Goal: Task Accomplishment & Management: Manage account settings

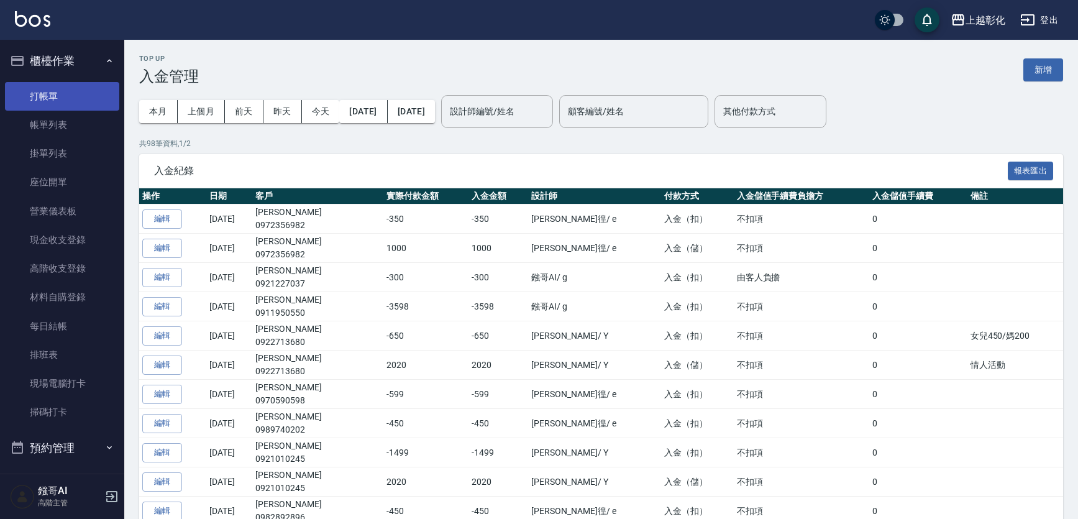
click at [68, 94] on link "打帳單" at bounding box center [62, 96] width 114 height 29
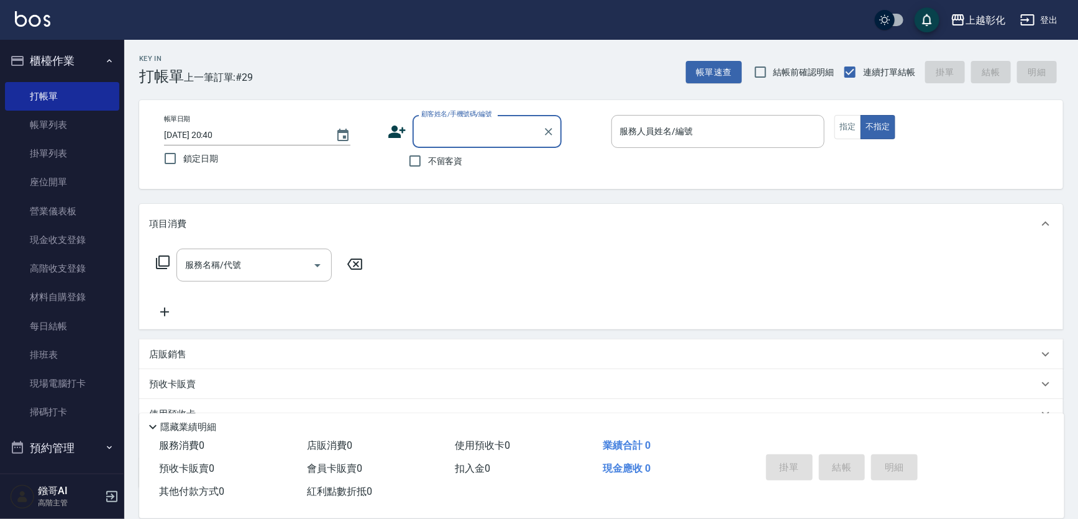
click at [450, 168] on span "不留客資" at bounding box center [445, 161] width 35 height 13
click at [428, 168] on input "不留客資" at bounding box center [415, 161] width 26 height 26
checkbox input "true"
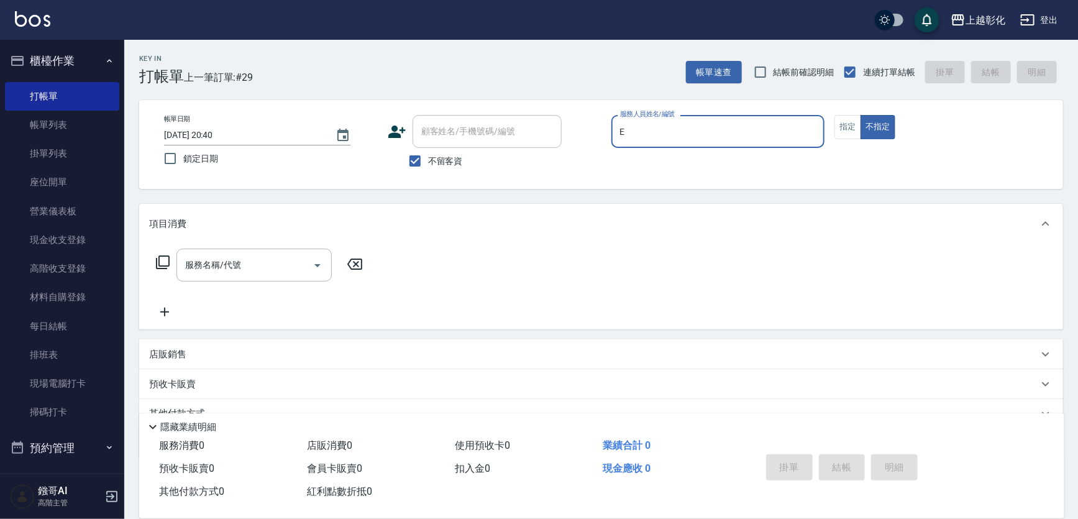
type input "[PERSON_NAME]-e"
type button "false"
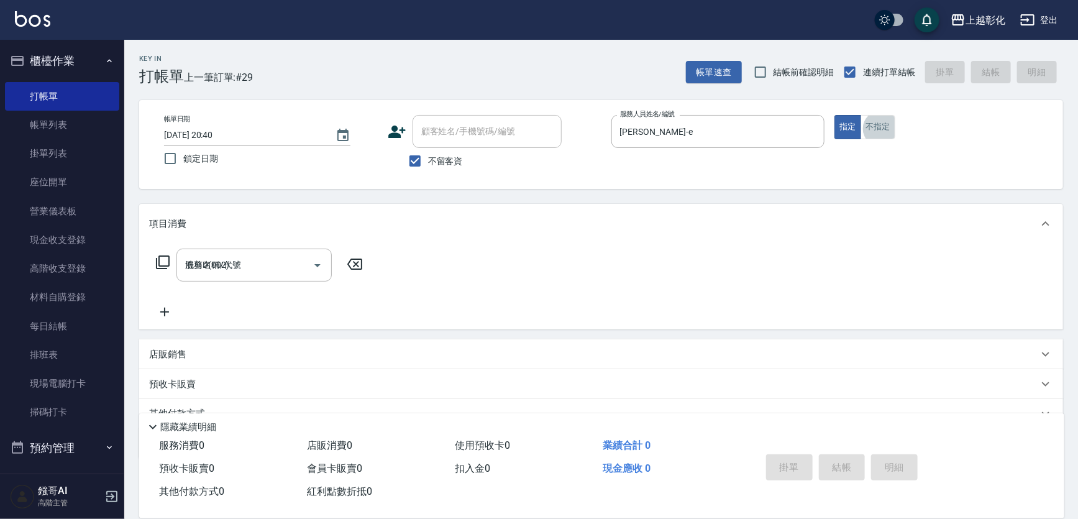
type input "洗剪D(002)"
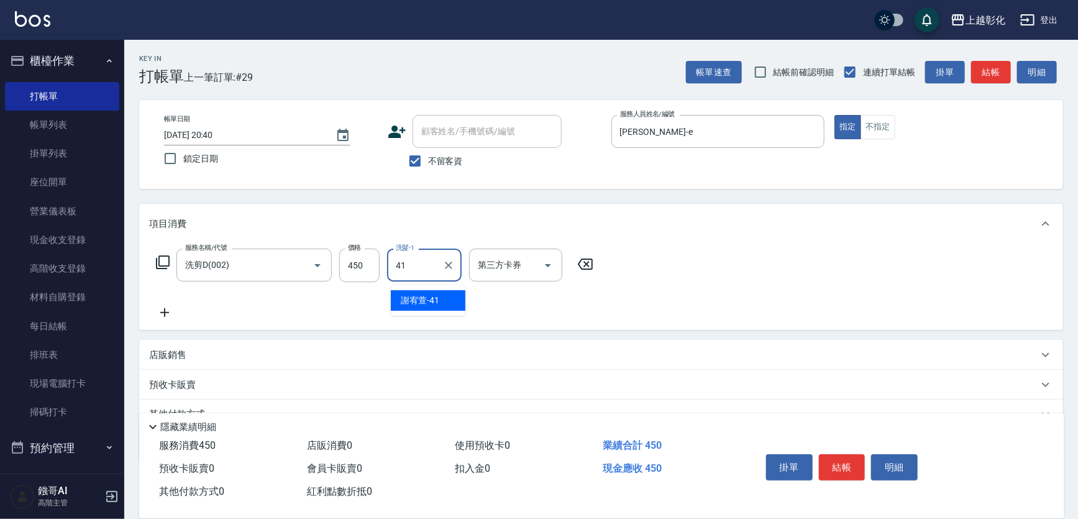
type input "[PERSON_NAME]-41"
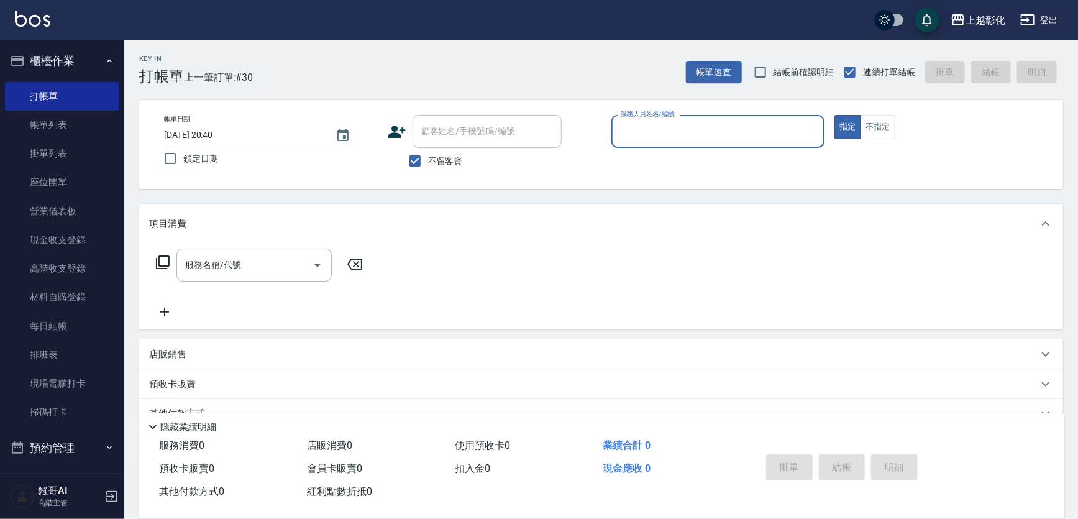
click at [449, 168] on span "不留客資" at bounding box center [445, 161] width 35 height 13
click at [428, 168] on input "不留客資" at bounding box center [415, 161] width 26 height 26
checkbox input "false"
click at [457, 130] on div "顧客姓名/手機號碼/編號 顧客姓名/手機號碼/編號" at bounding box center [487, 131] width 149 height 33
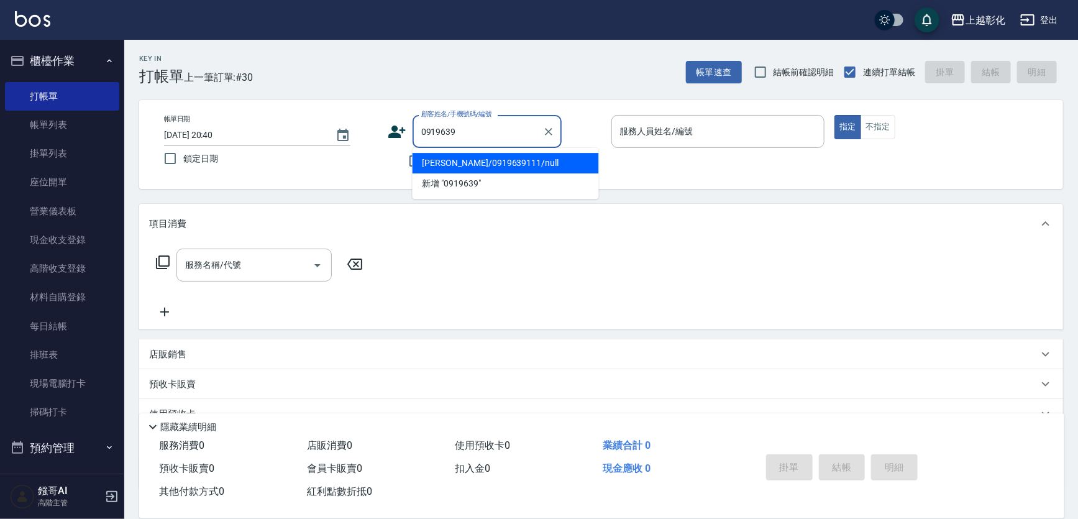
type input "[PERSON_NAME]/0919639111/null"
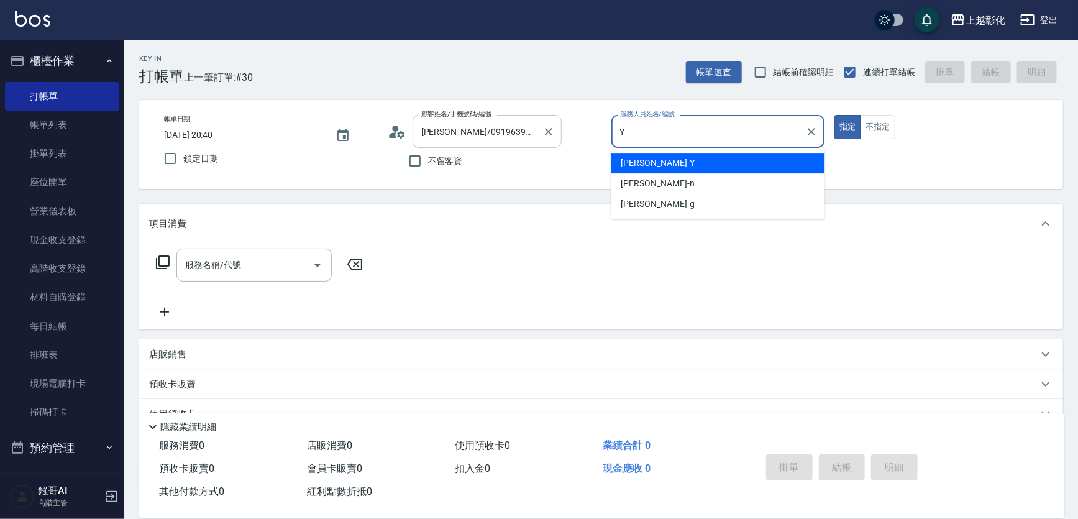
type input "[PERSON_NAME]-Y"
type button "true"
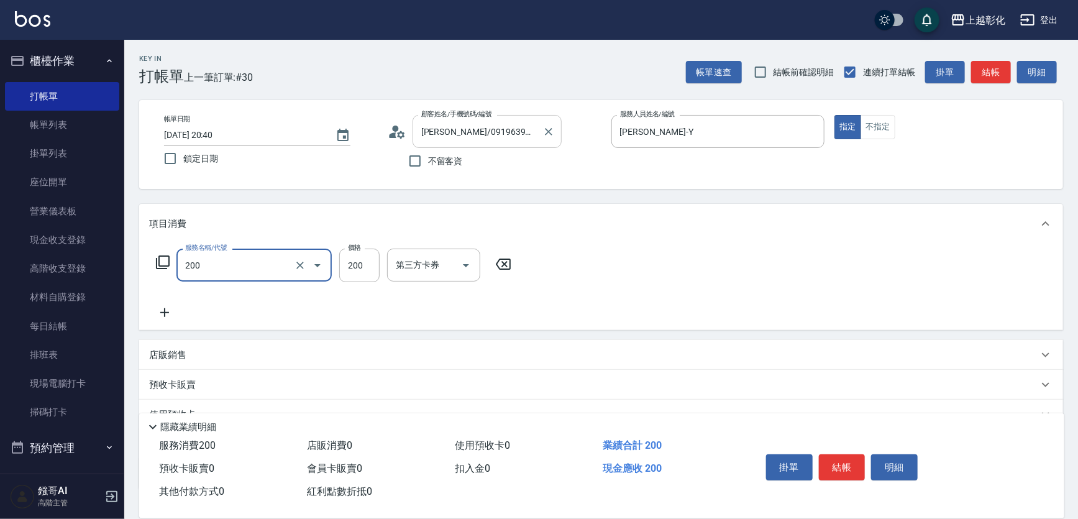
type input "New洗專案(200)"
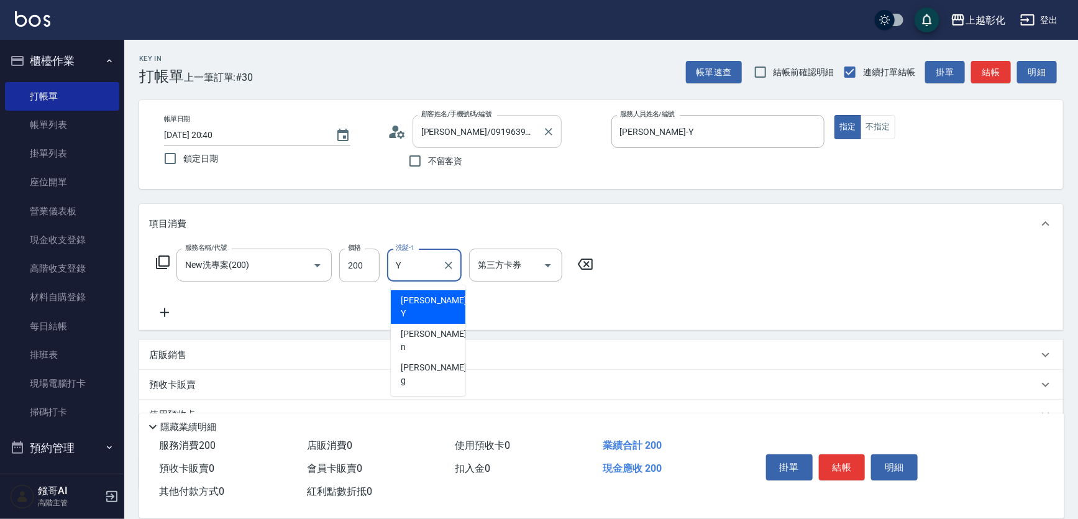
type input "[PERSON_NAME]-Y"
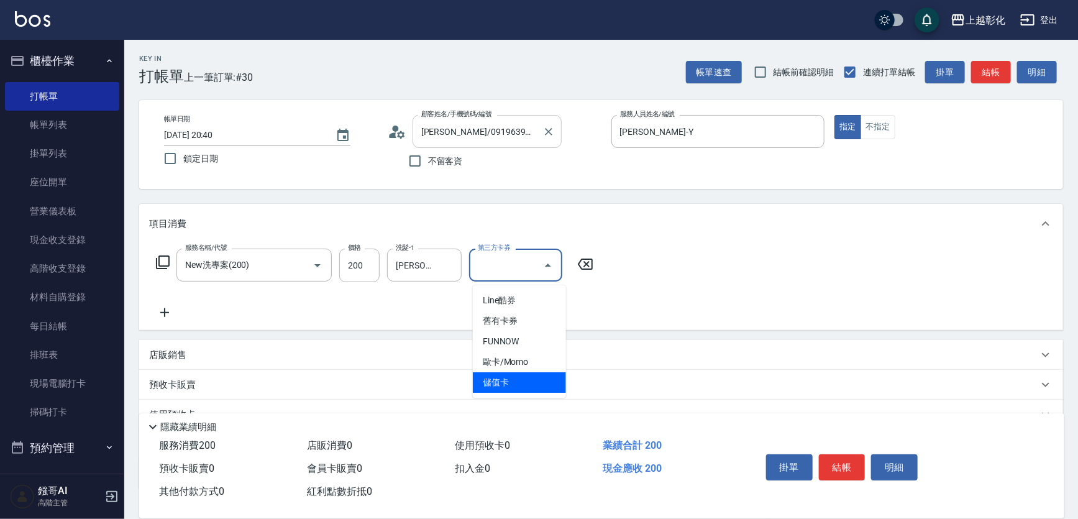
type input "儲值卡"
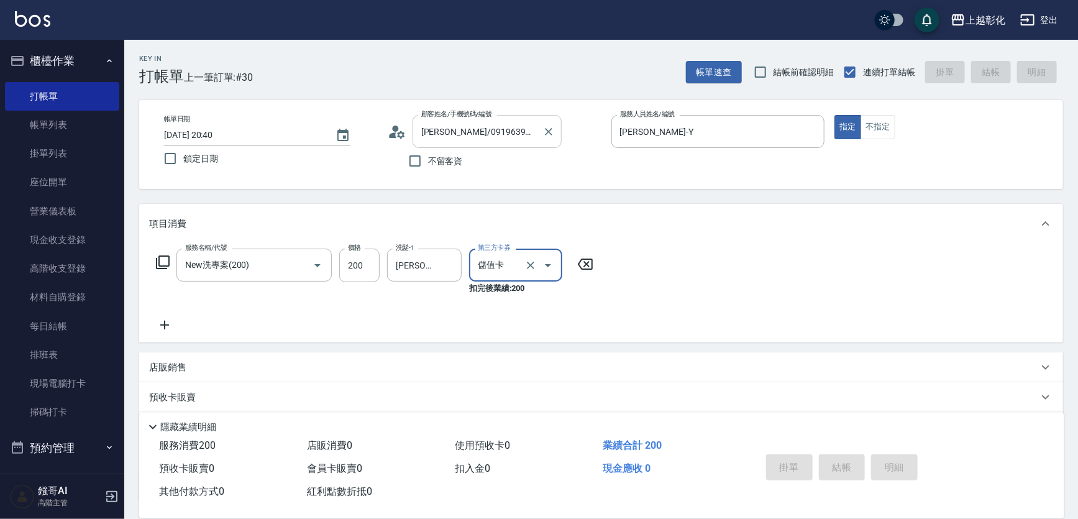
type input "[DATE] 20:41"
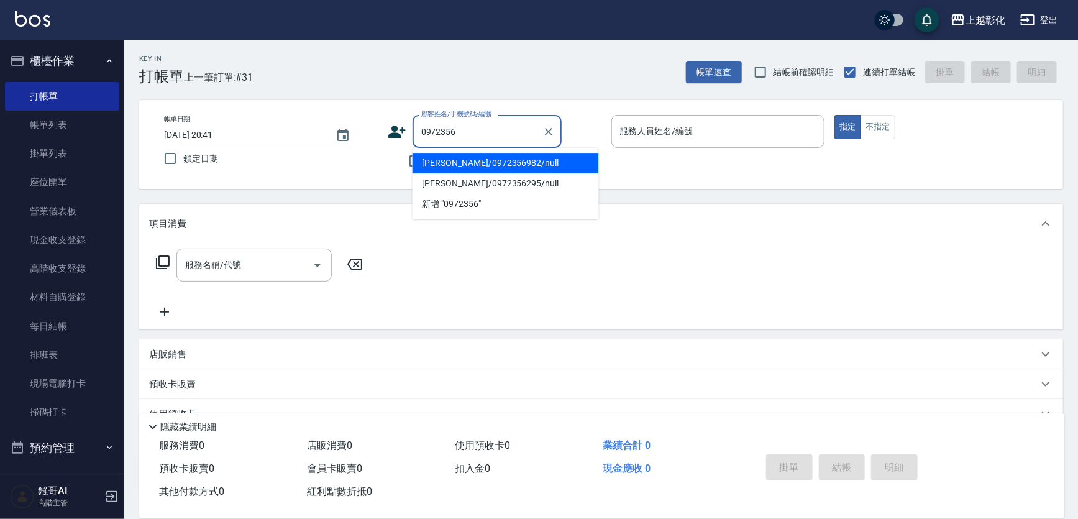
type input "[PERSON_NAME]/0972356982/null"
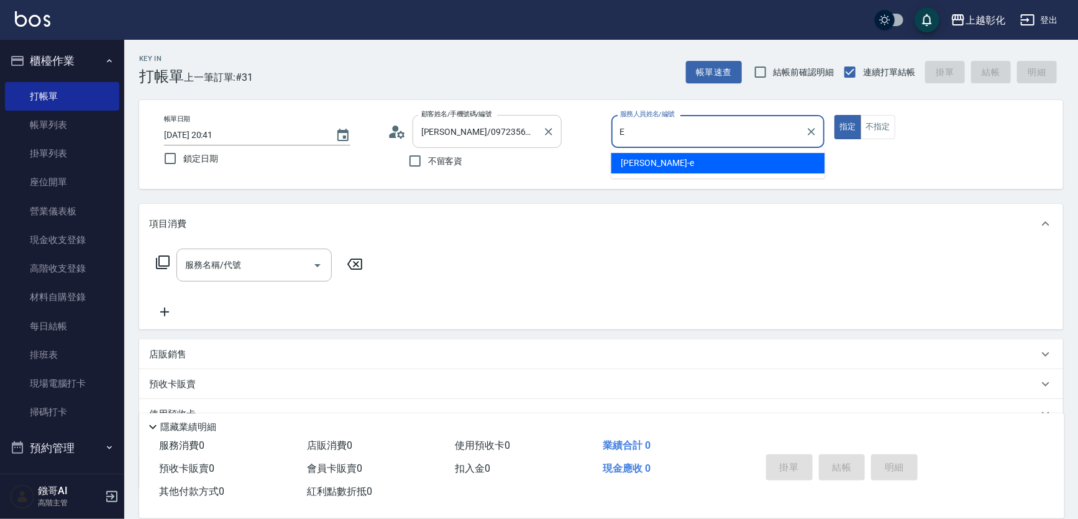
type input "[PERSON_NAME]-e"
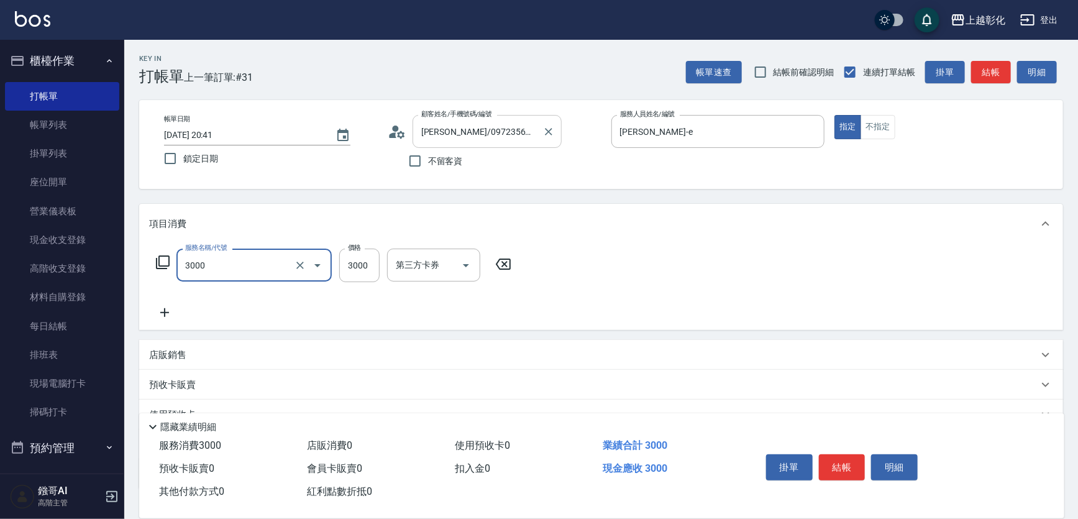
type input "頂級豪華OVC3(3000)"
type input "1000"
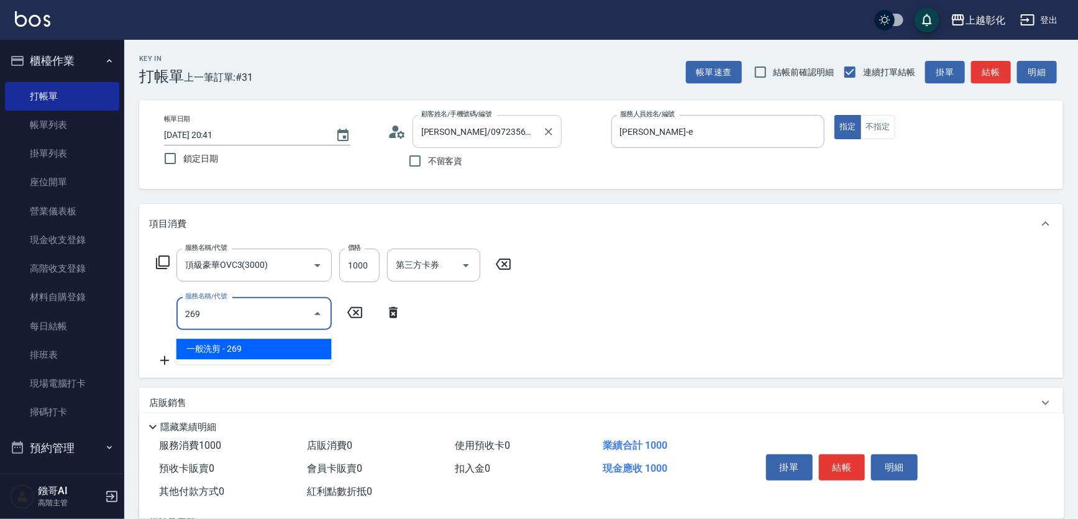
type input "一般洗剪(269)"
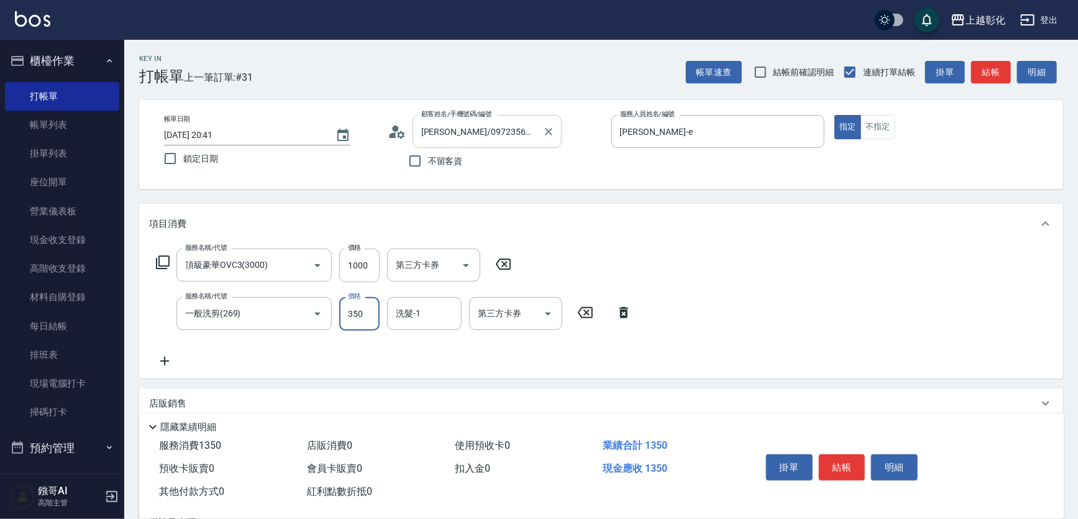
type input "350"
type input "[PERSON_NAME]-41"
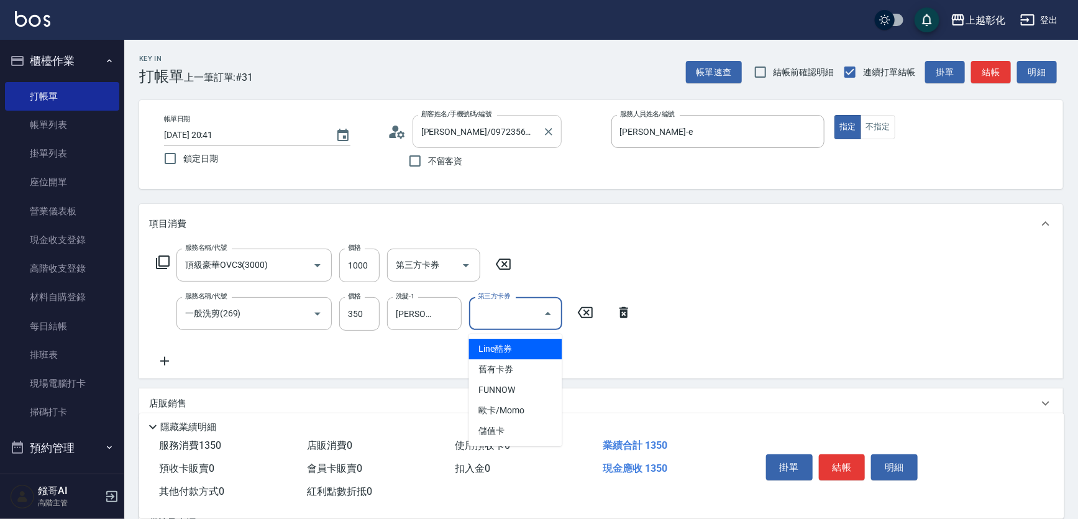
type input "儲值卡"
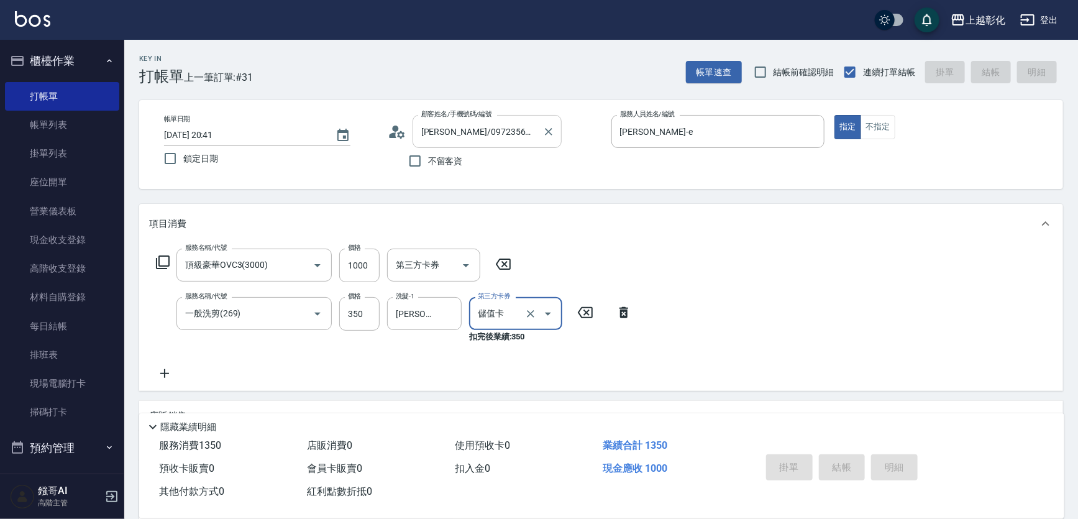
type input "[DATE] 20:42"
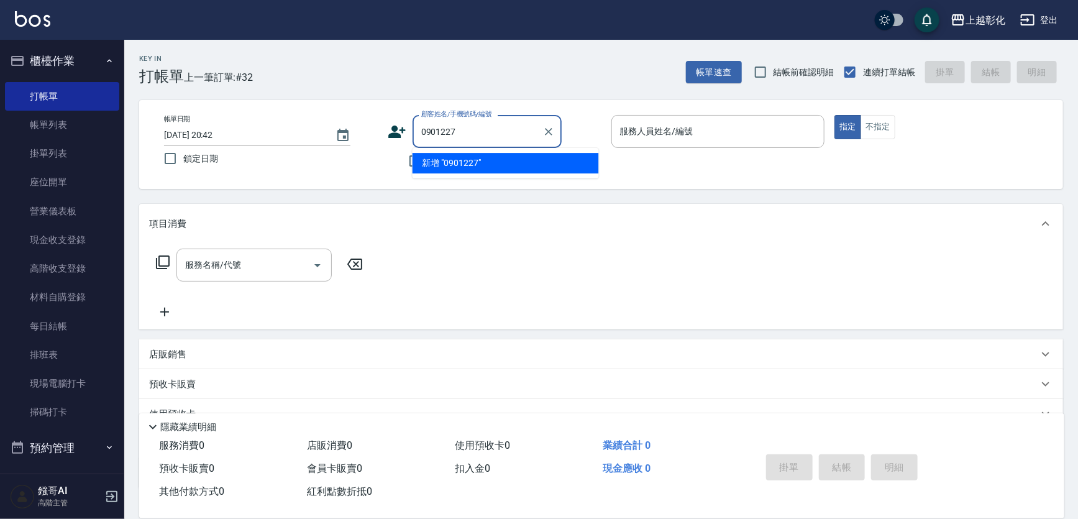
click at [427, 139] on input "0901227" at bounding box center [477, 132] width 119 height 22
type input "[PERSON_NAME]/0921227037/null"
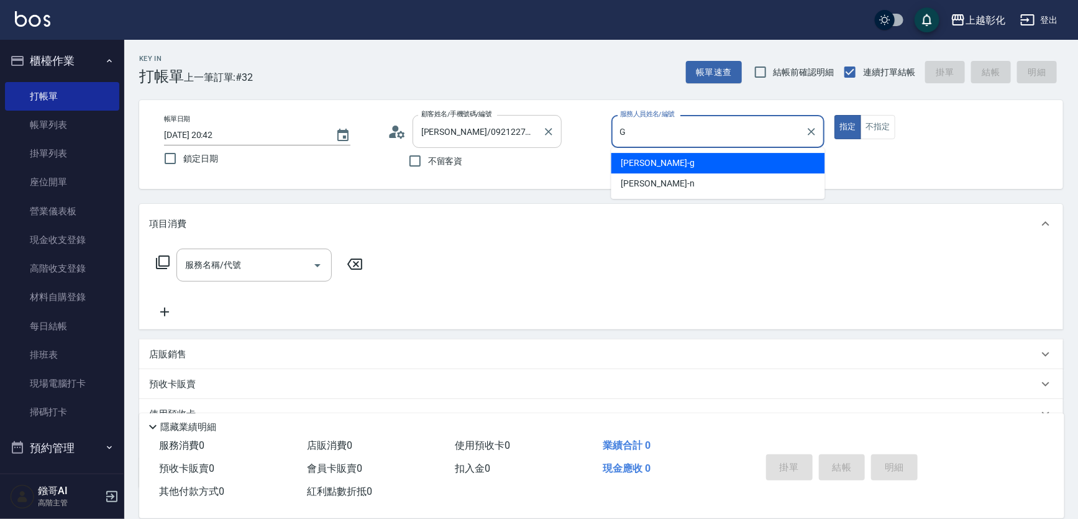
type input "[PERSON_NAME]"
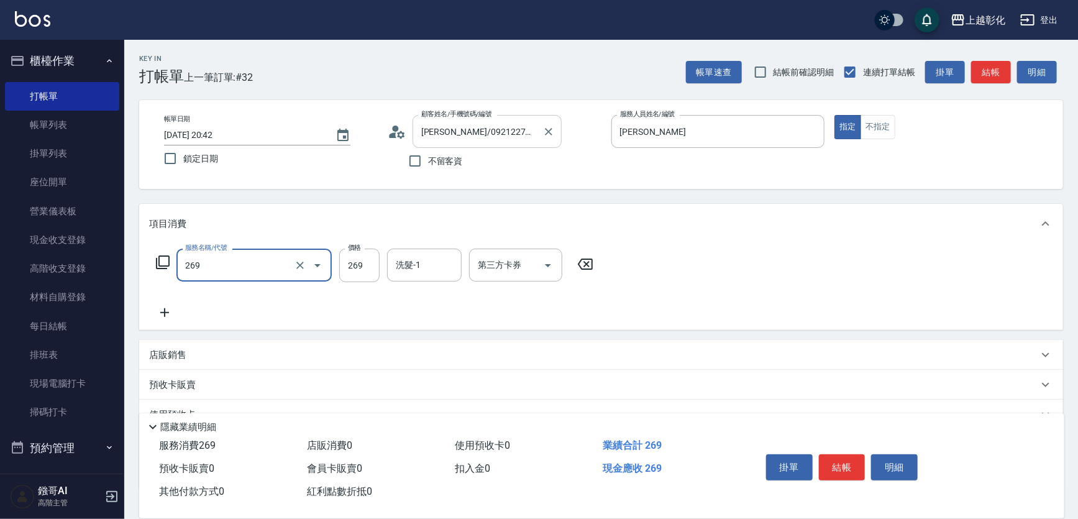
type input "一般洗剪(269)"
type input "300"
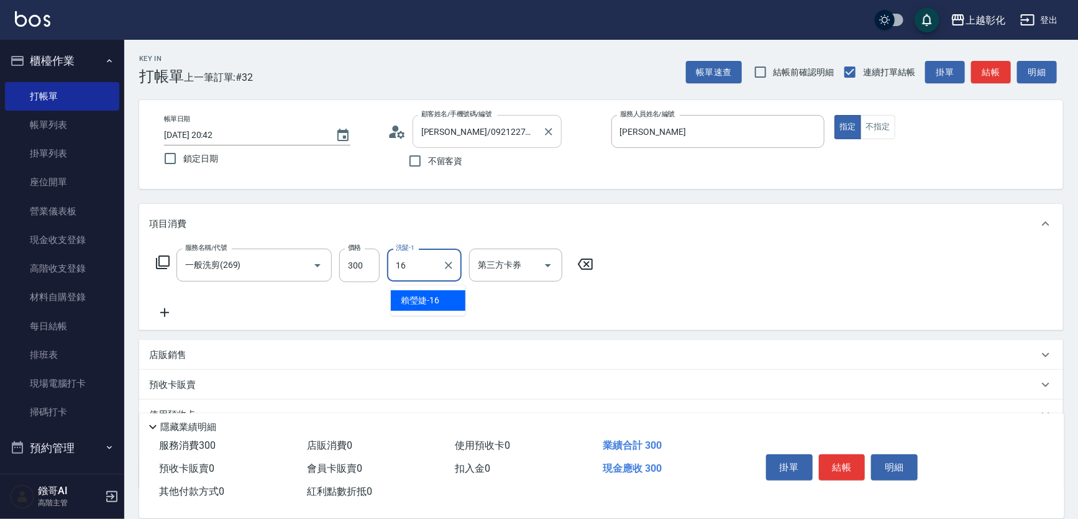
type input "[PERSON_NAME]-16"
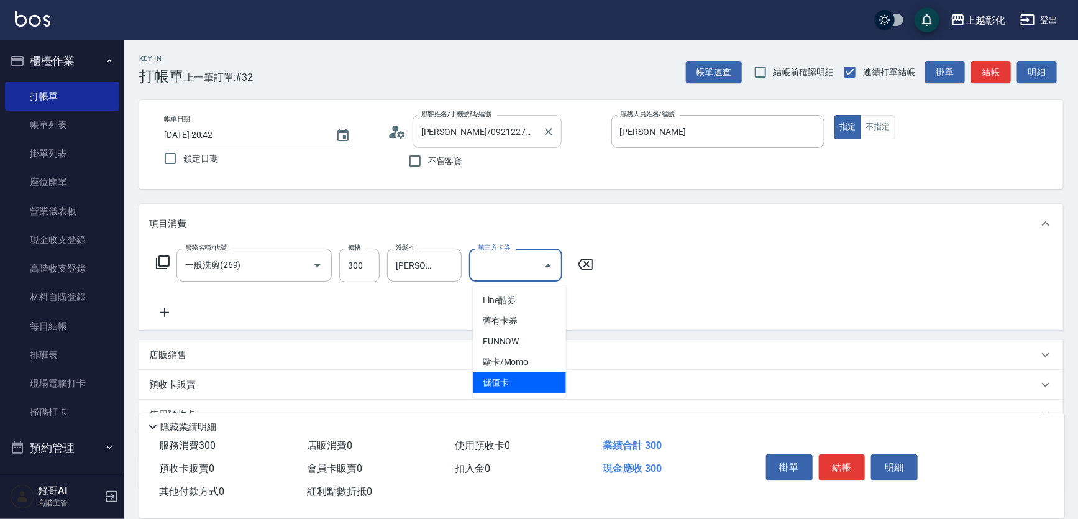
type input "儲值卡"
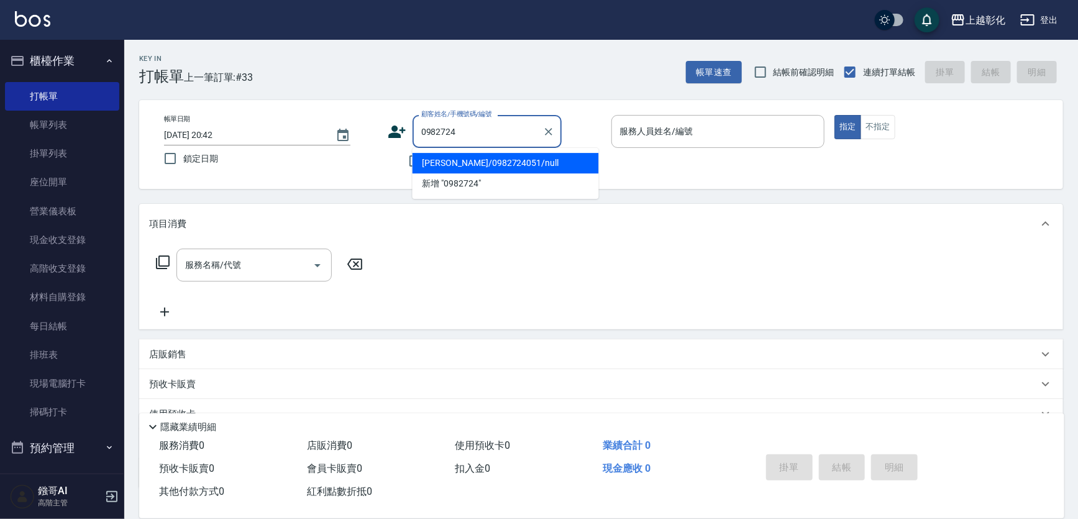
type input "[PERSON_NAME]/0982724051/null"
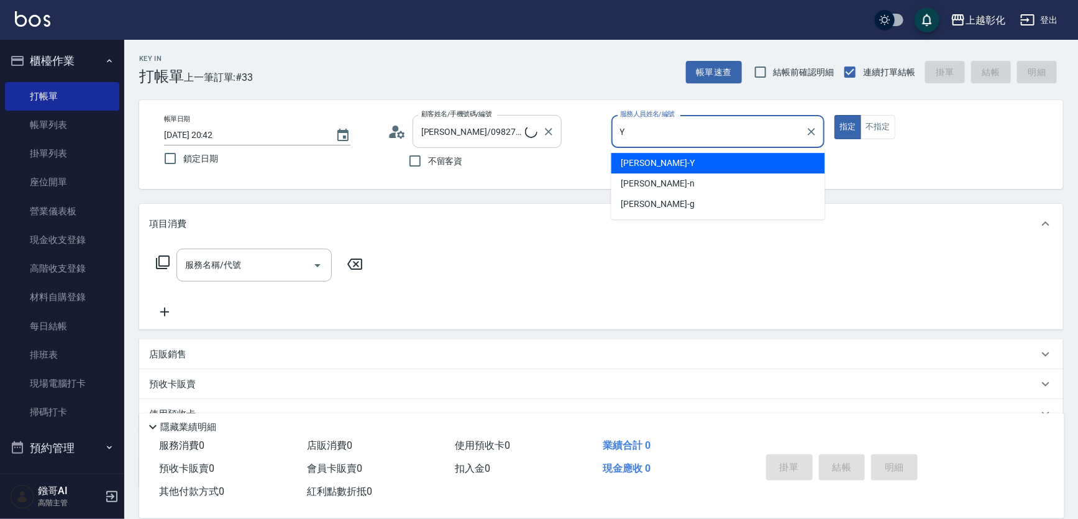
type input "[PERSON_NAME]-Y"
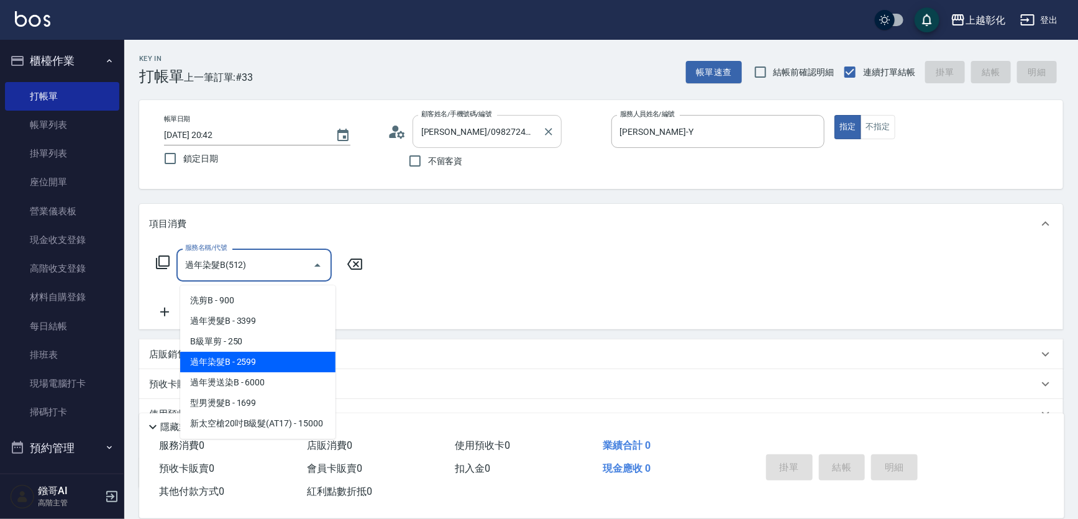
type input "過年染髮B(512)"
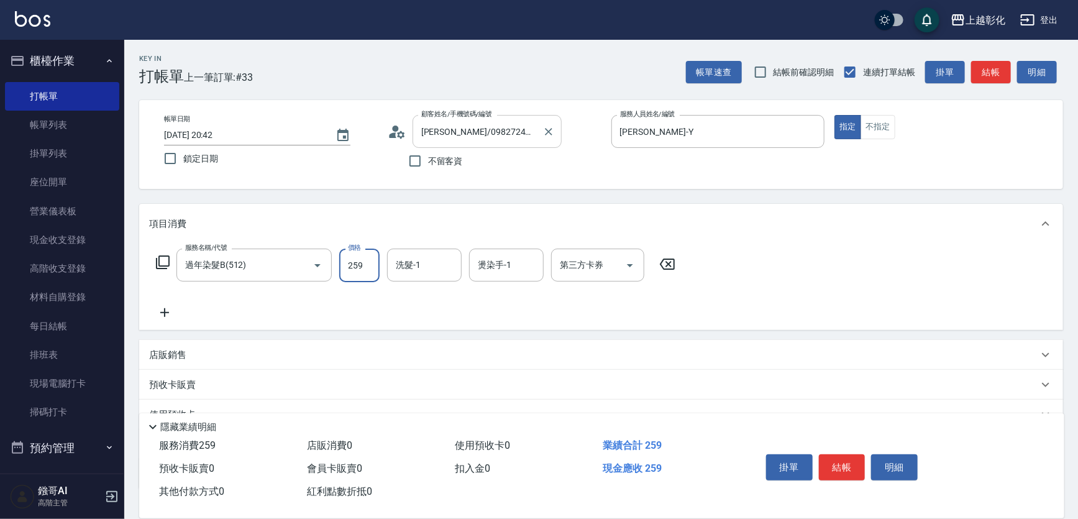
type input "2599"
type input "[PERSON_NAME]-16"
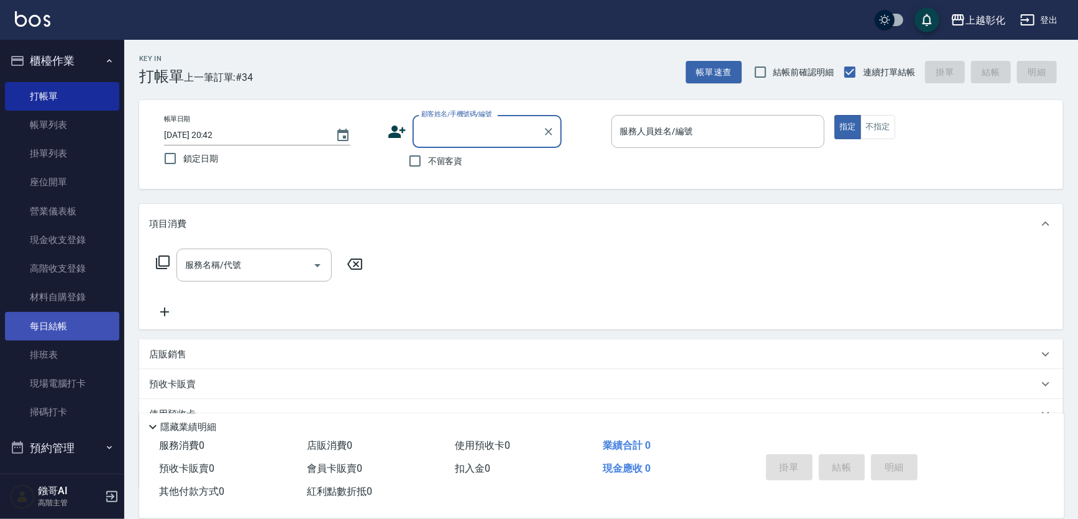
click at [51, 331] on link "每日結帳" at bounding box center [62, 326] width 114 height 29
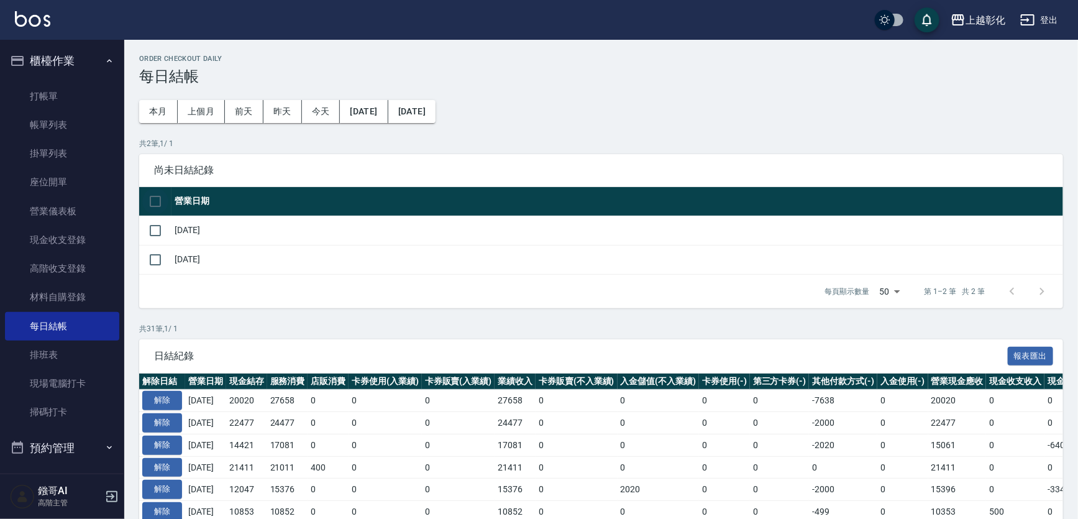
click at [163, 211] on input "checkbox" at bounding box center [155, 201] width 26 height 26
checkbox input "true"
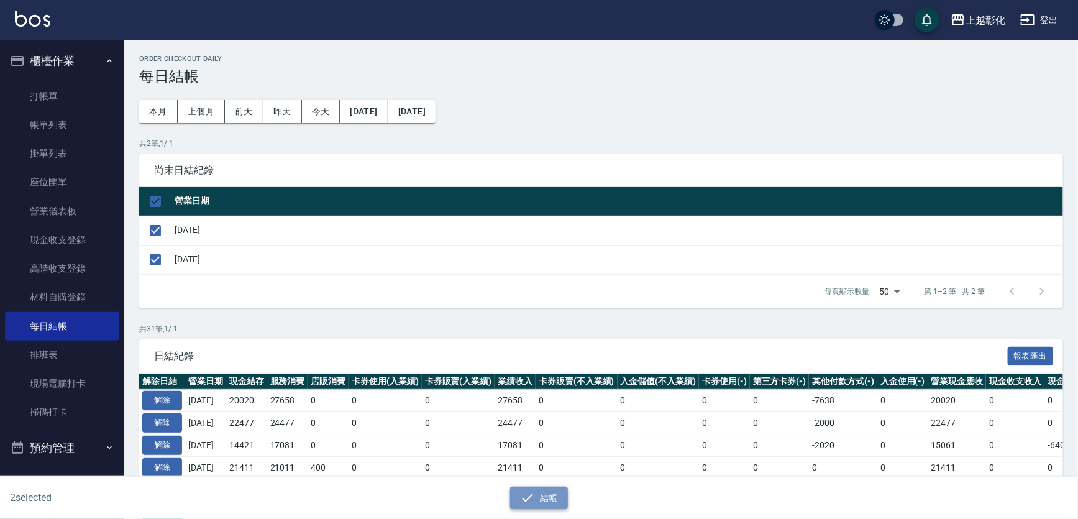
click at [549, 504] on button "結帳" at bounding box center [539, 497] width 58 height 23
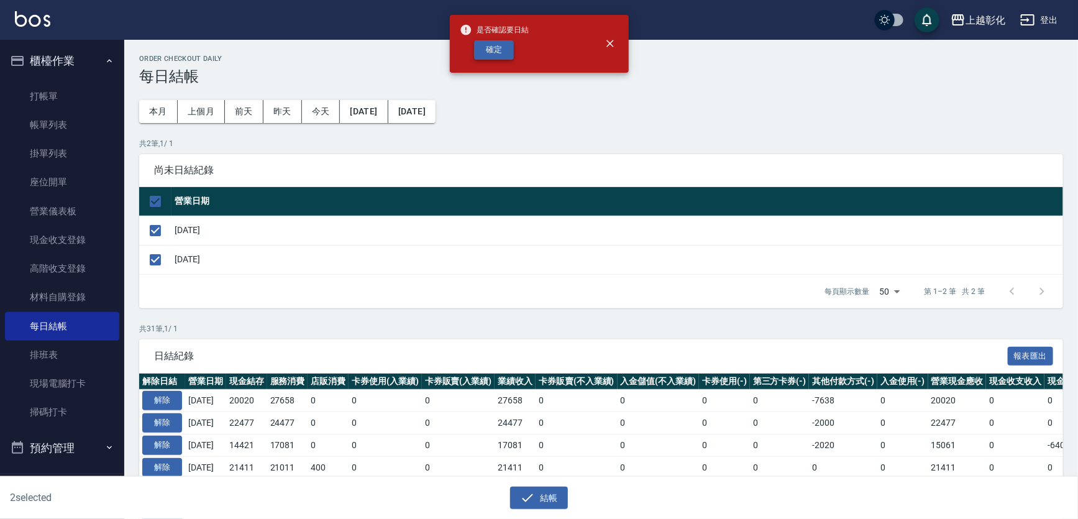
click at [495, 52] on button "確定" at bounding box center [494, 49] width 40 height 19
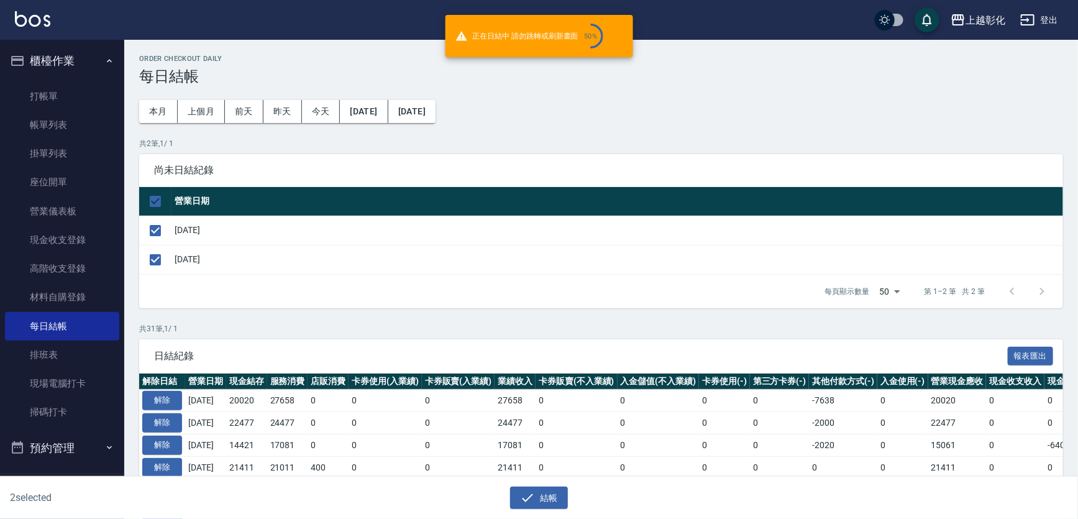
checkbox input "false"
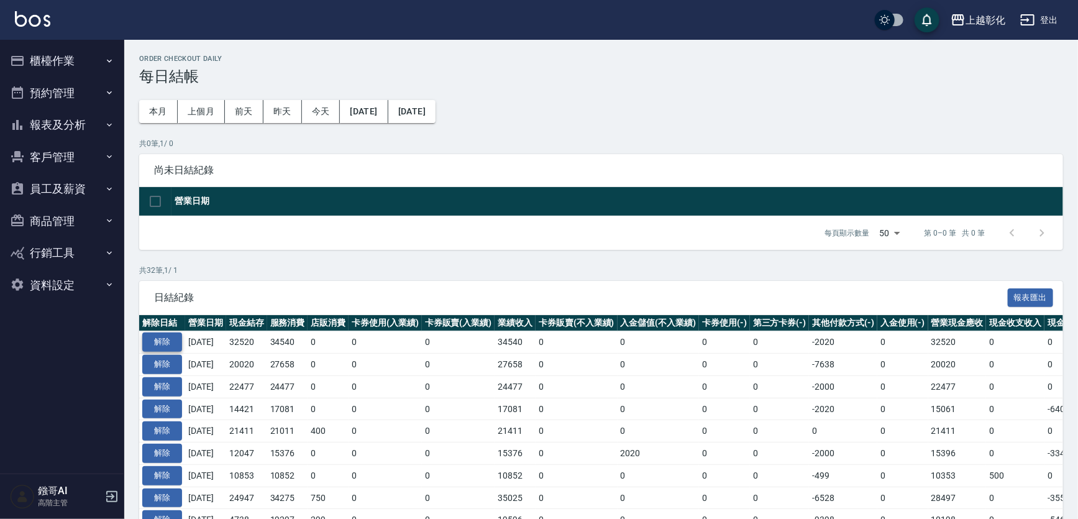
click at [162, 352] on button "解除" at bounding box center [162, 341] width 40 height 19
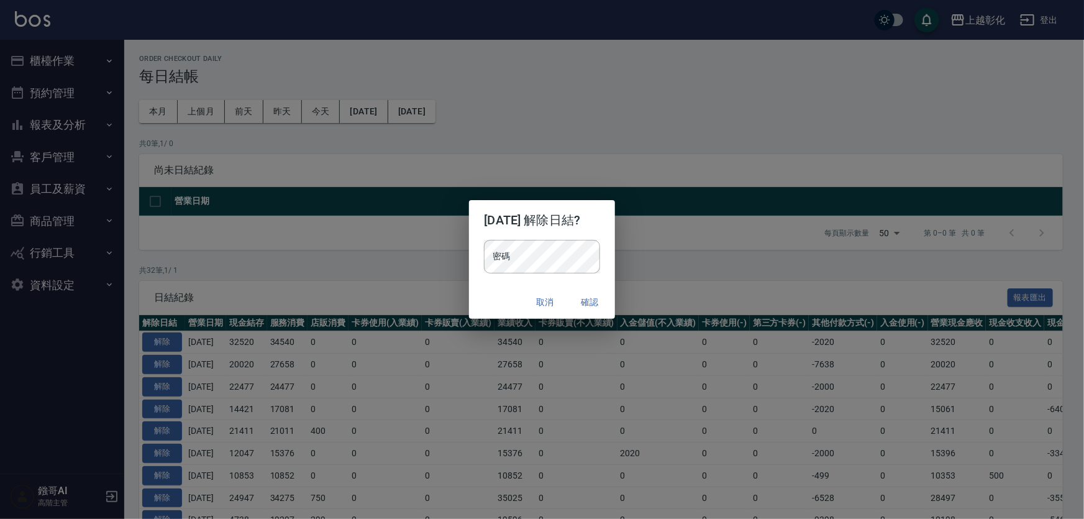
click at [610, 304] on button "確認" at bounding box center [590, 302] width 40 height 23
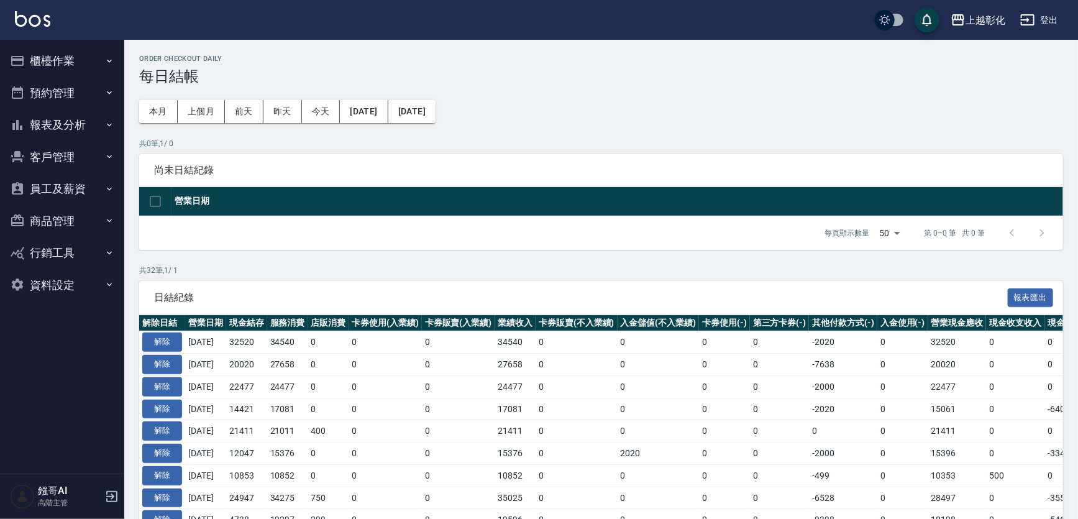
click at [98, 74] on button "櫃檯作業" at bounding box center [62, 61] width 114 height 32
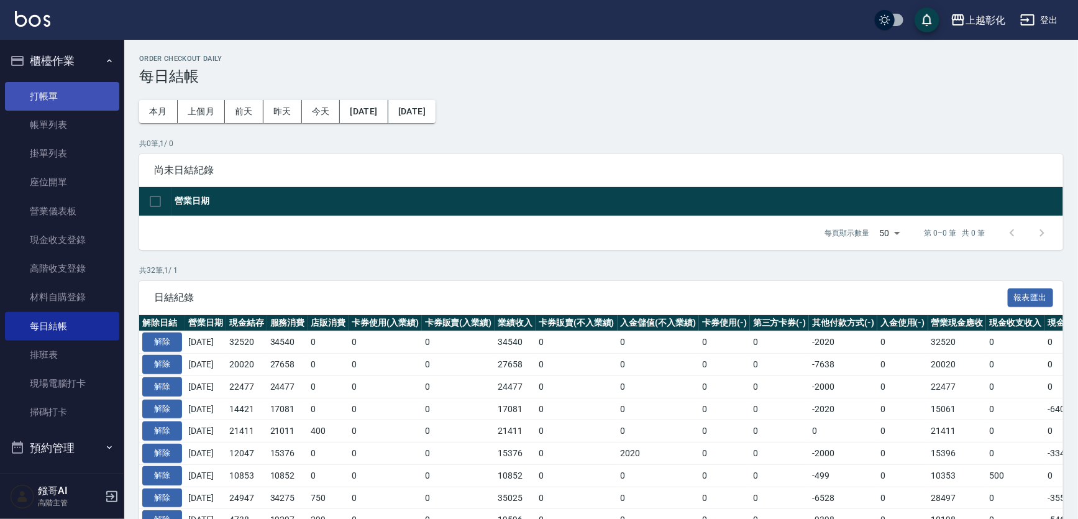
click at [96, 94] on link "打帳單" at bounding box center [62, 96] width 114 height 29
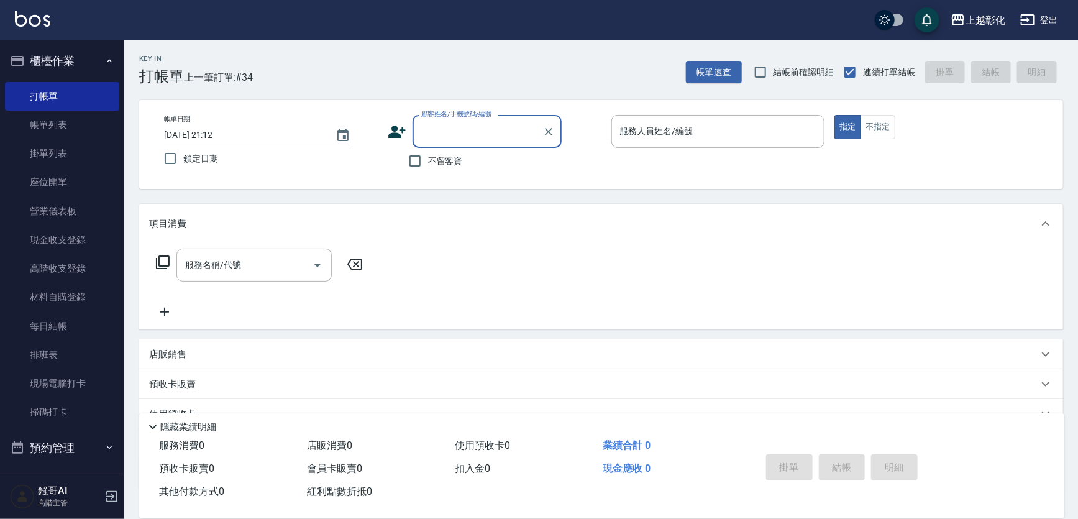
click at [441, 130] on input "顧客姓名/手機號碼/編號" at bounding box center [477, 132] width 119 height 22
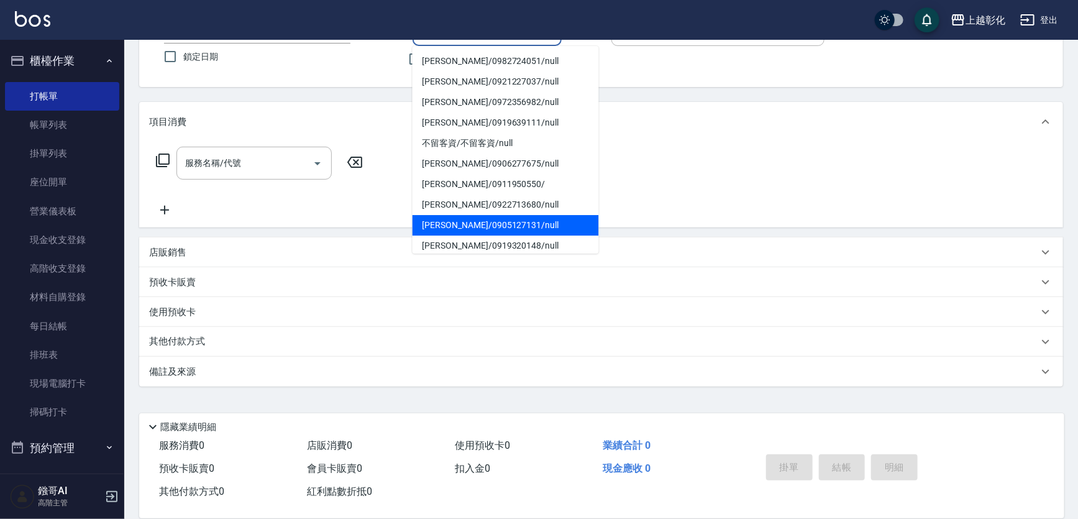
scroll to position [196, 0]
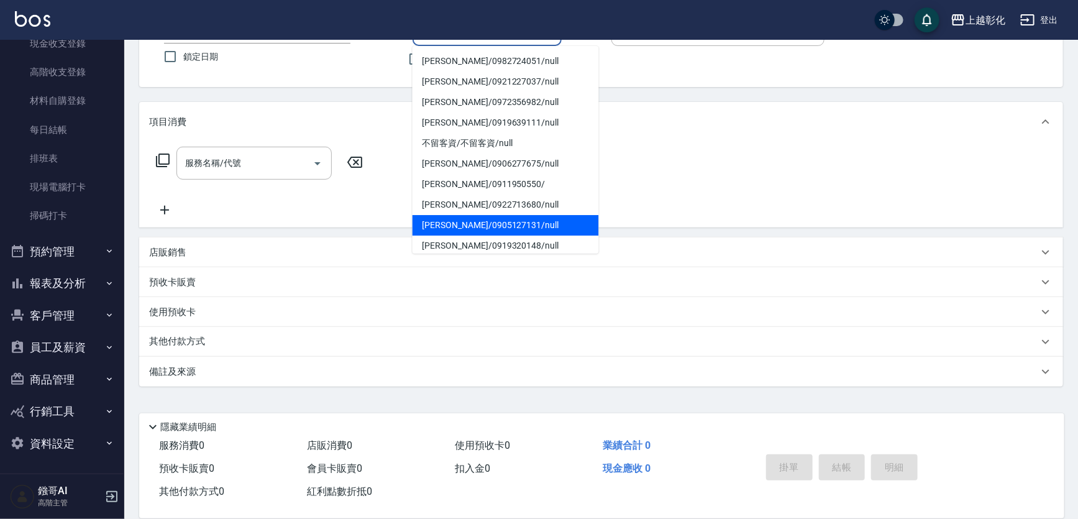
click at [92, 284] on button "報表及分析" at bounding box center [62, 283] width 114 height 32
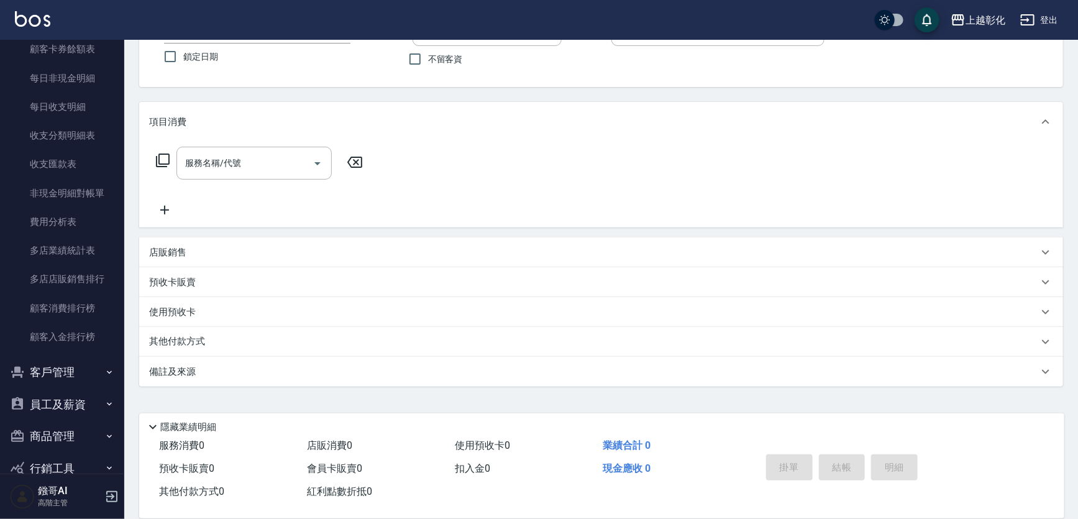
scroll to position [1413, 0]
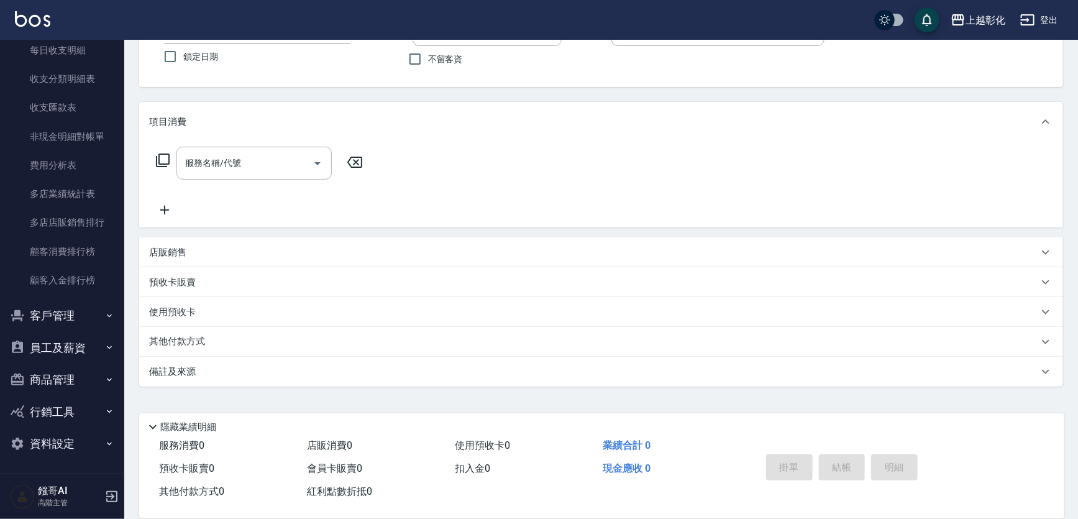
click at [84, 316] on button "客戶管理" at bounding box center [62, 315] width 114 height 32
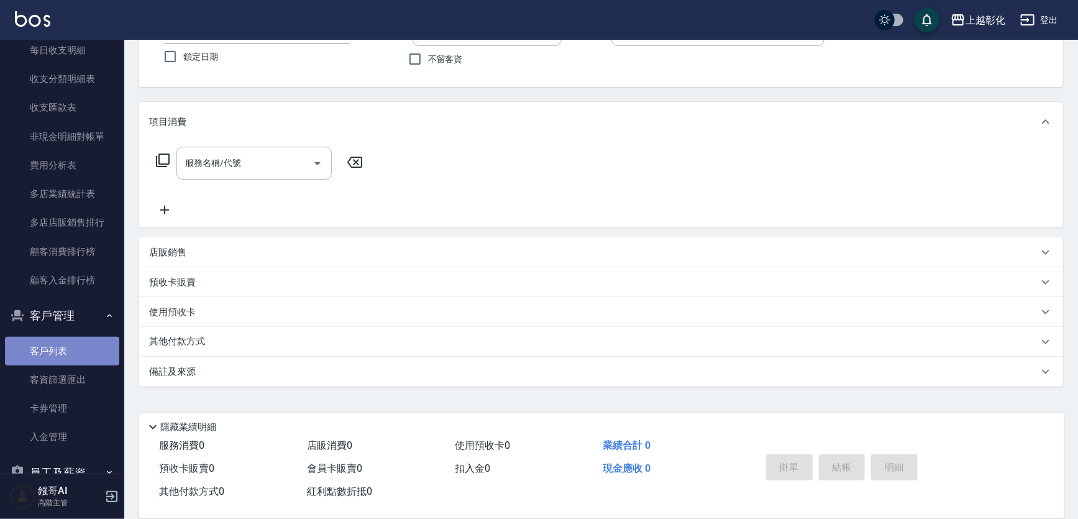
click at [81, 347] on link "客戶列表" at bounding box center [62, 351] width 114 height 29
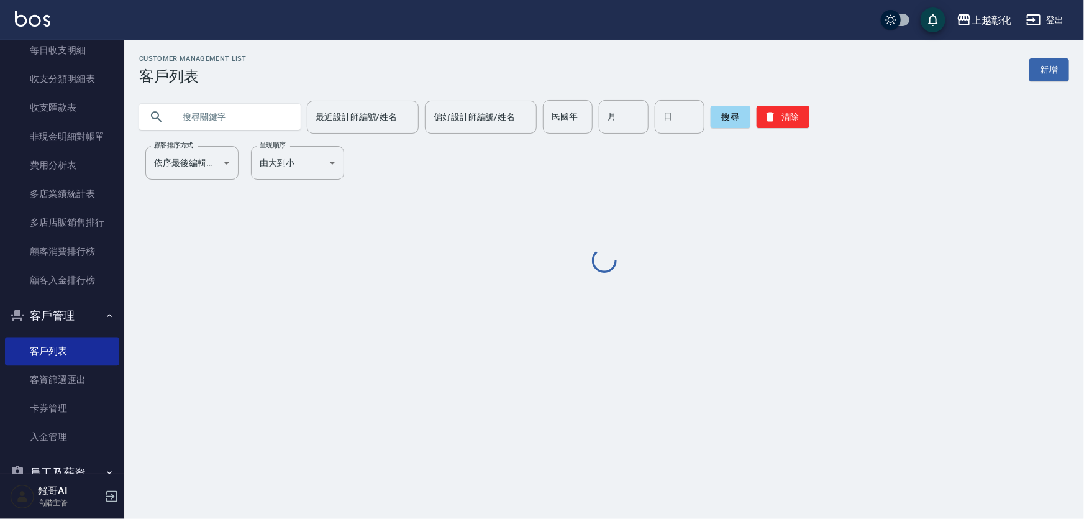
click at [261, 129] on input "text" at bounding box center [232, 117] width 117 height 34
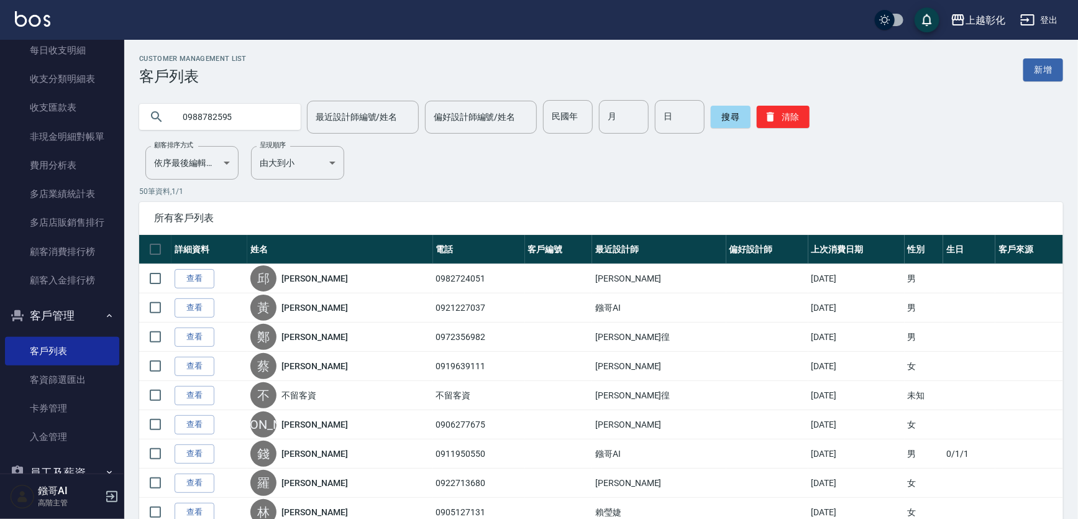
type input "0988782595"
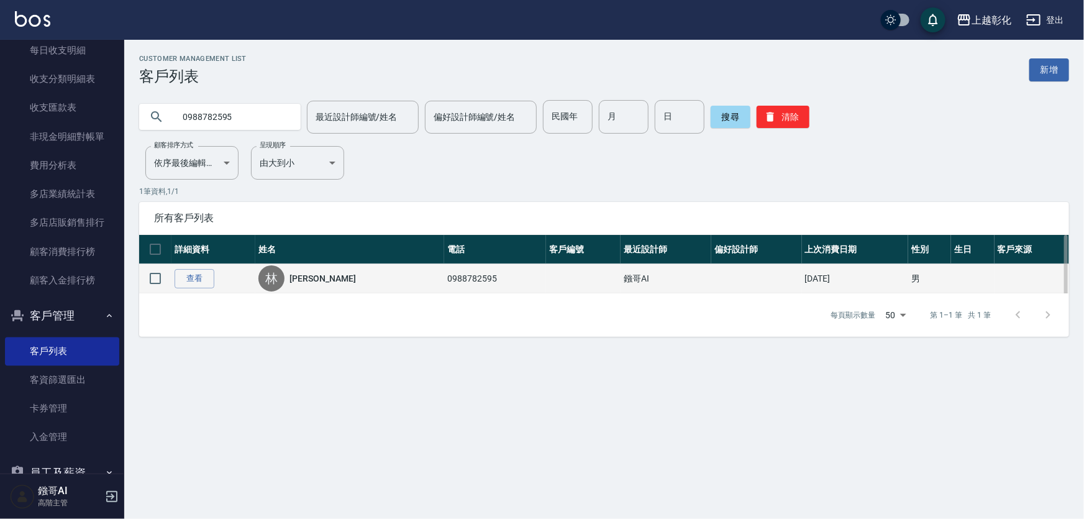
click at [285, 271] on div "林" at bounding box center [271, 278] width 26 height 26
click at [188, 286] on link "查看" at bounding box center [195, 278] width 40 height 19
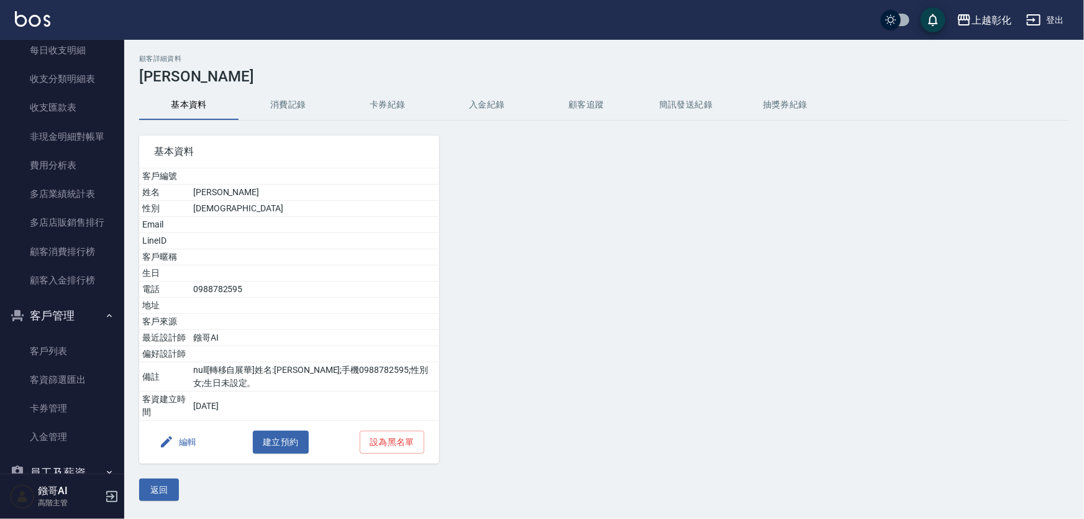
click at [483, 98] on button "入金紀錄" at bounding box center [486, 105] width 99 height 30
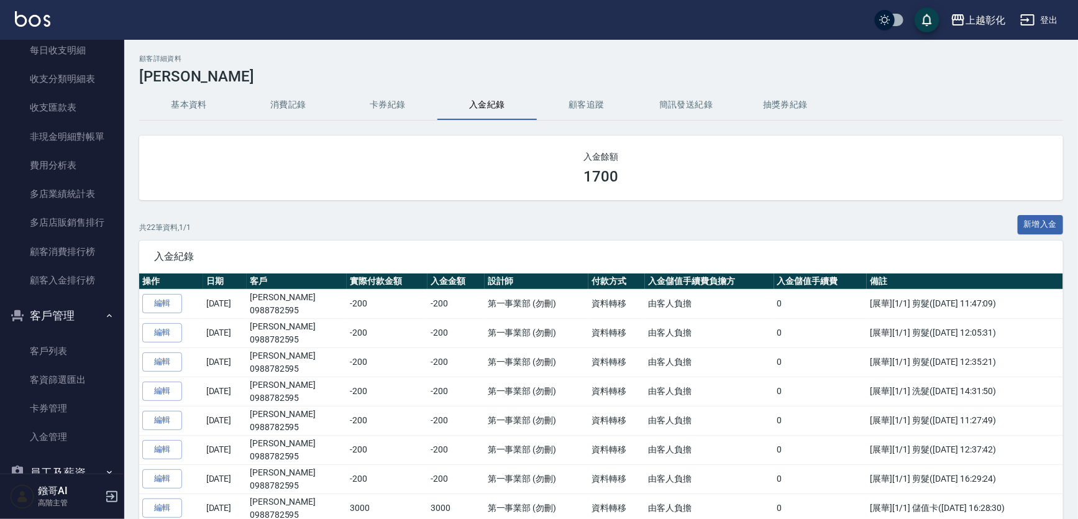
click at [1055, 217] on button "新增入金" at bounding box center [1041, 224] width 46 height 19
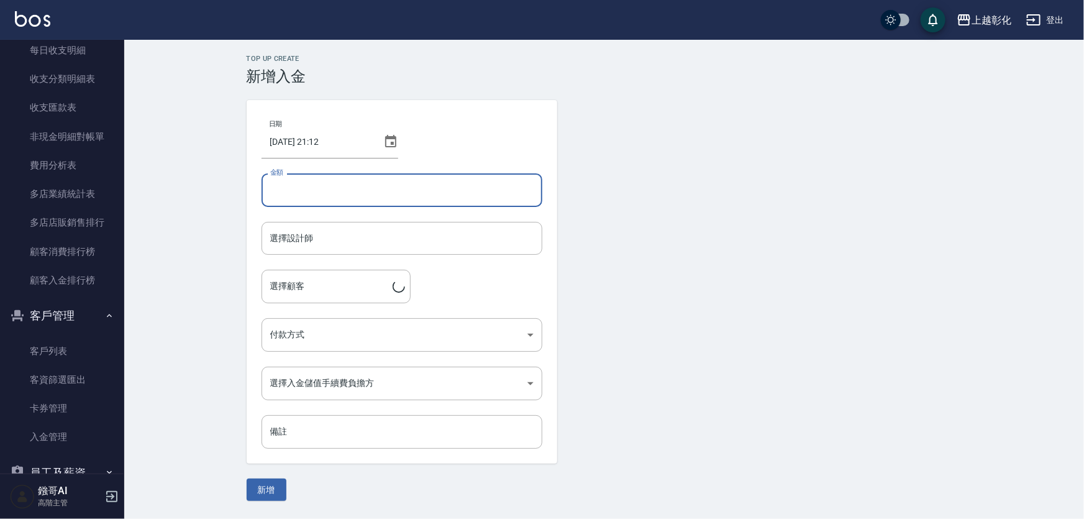
click at [337, 195] on input "金額" at bounding box center [402, 190] width 281 height 34
type input "-200"
click at [381, 260] on form "選擇設計師 選擇設計師" at bounding box center [402, 246] width 281 height 48
click at [380, 245] on input "選擇設計師" at bounding box center [402, 238] width 270 height 22
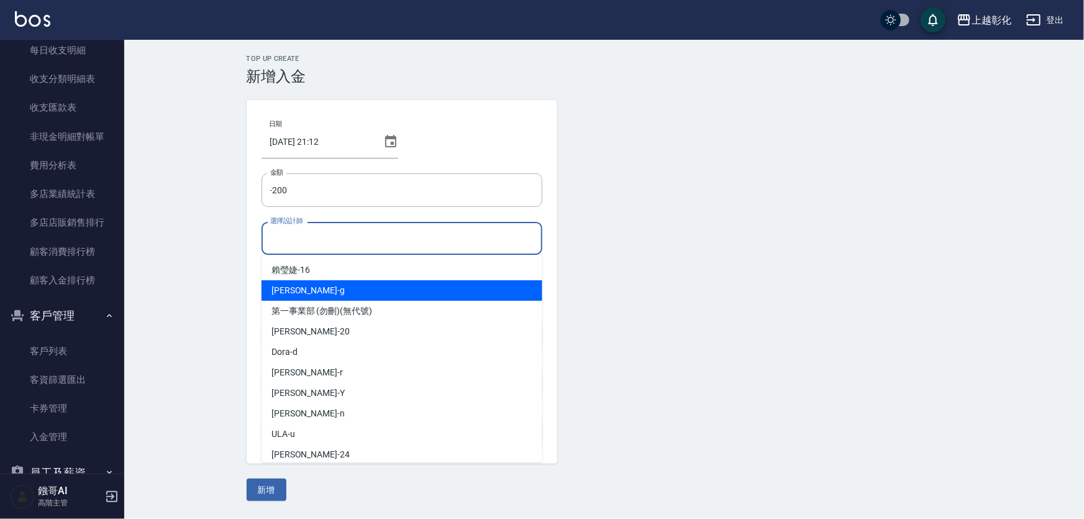
click at [359, 288] on div "Gary -g" at bounding box center [402, 290] width 281 height 21
type input "[PERSON_NAME]"
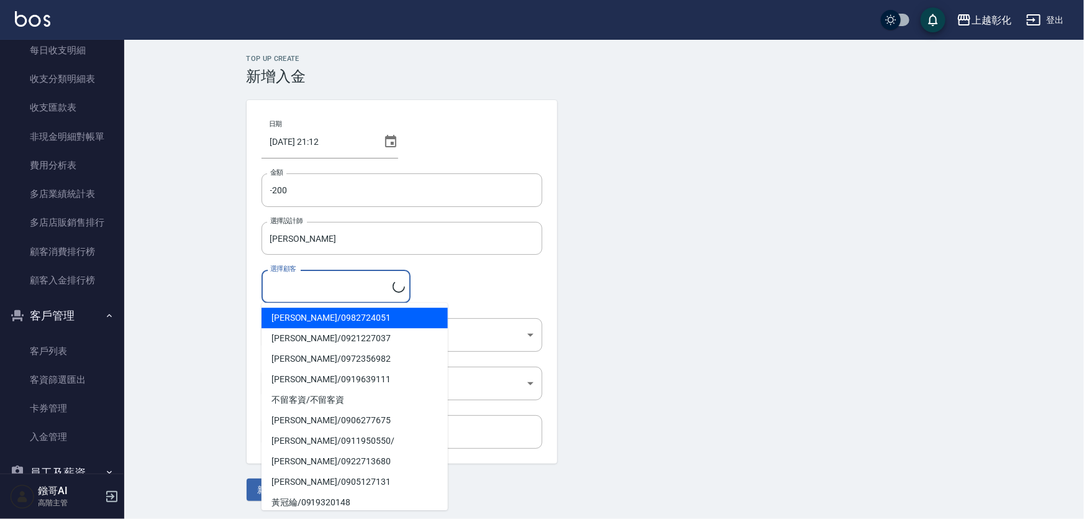
click at [314, 280] on input "選擇顧客" at bounding box center [329, 286] width 125 height 22
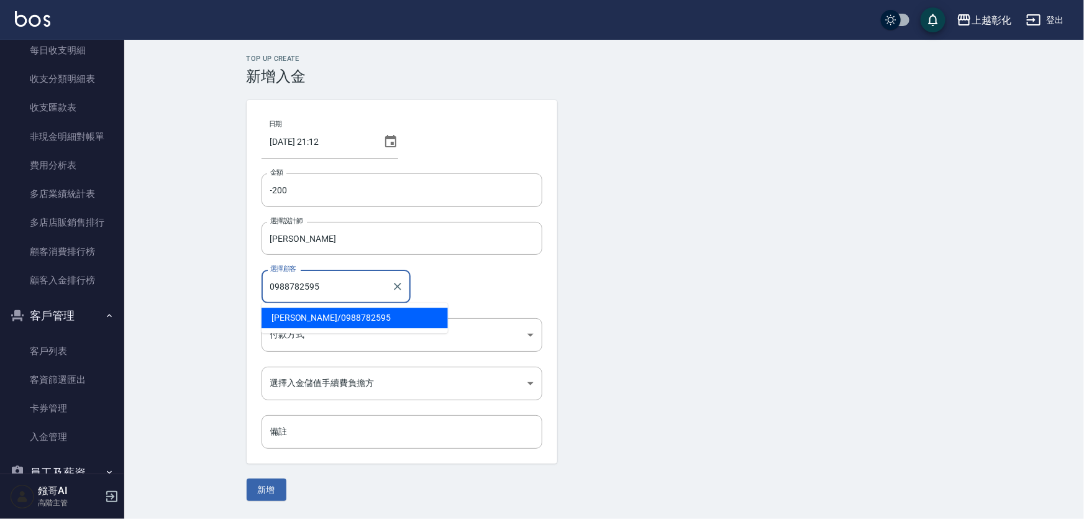
click at [347, 316] on span "林佳瑋 / 0988782595" at bounding box center [355, 318] width 186 height 21
type input "林佳瑋/0988782595"
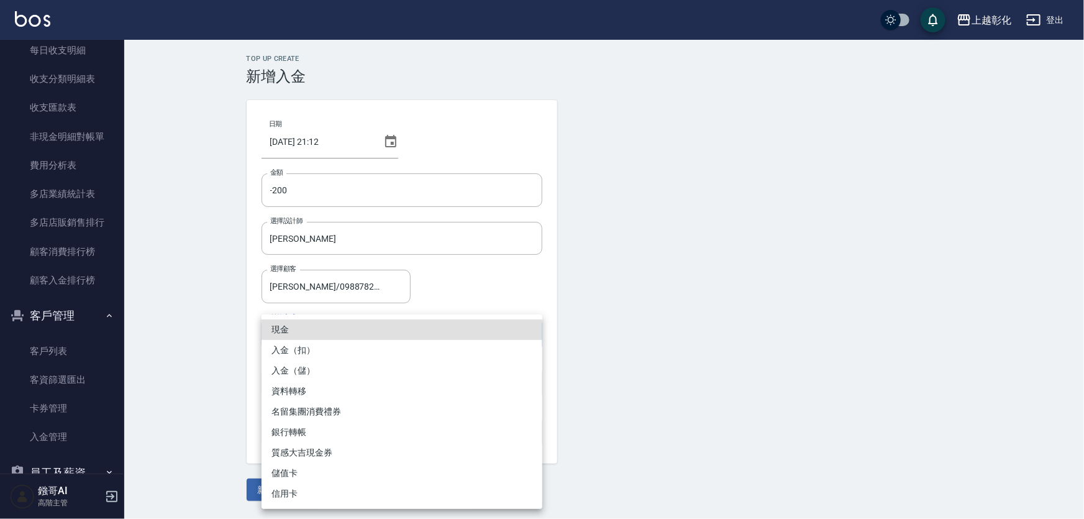
click at [329, 330] on body "上越彰化 登出 櫃檯作業 打帳單 帳單列表 掛單列表 座位開單 營業儀表板 現金收支登錄 高階收支登錄 材料自購登錄 每日結帳 排班表 現場電腦打卡 掃碼打卡…" at bounding box center [542, 259] width 1084 height 519
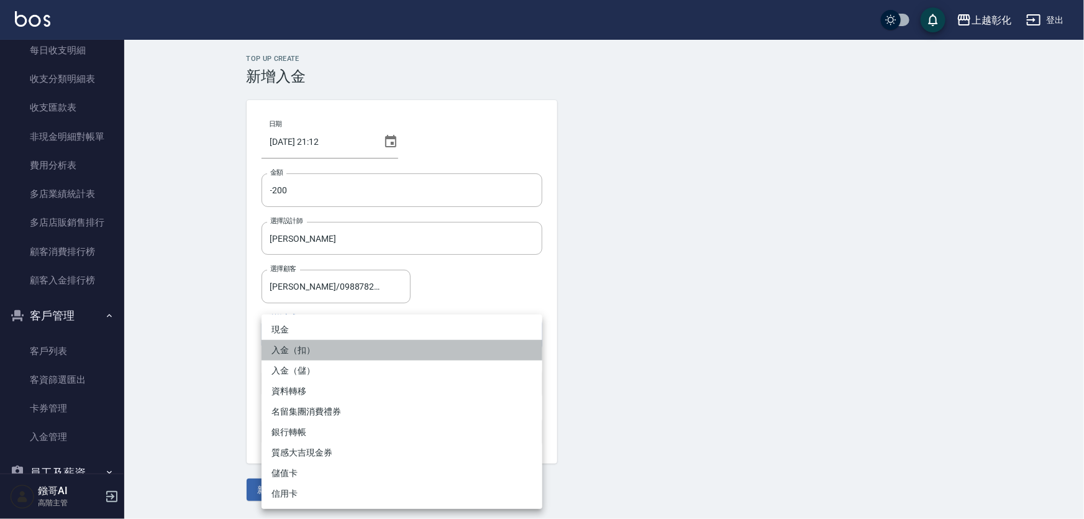
click at [318, 354] on li "入金（扣）" at bounding box center [402, 350] width 281 height 21
type input "入金（扣）"
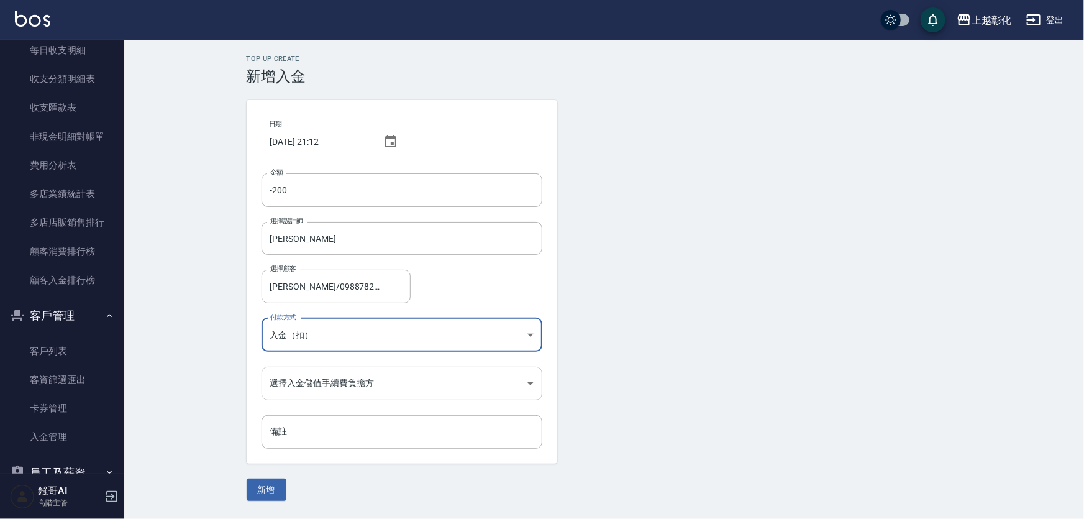
click at [298, 390] on body "上越彰化 登出 櫃檯作業 打帳單 帳單列表 掛單列表 座位開單 營業儀表板 現金收支登錄 高階收支登錄 材料自購登錄 每日結帳 排班表 現場電腦打卡 掃碼打卡…" at bounding box center [542, 259] width 1084 height 519
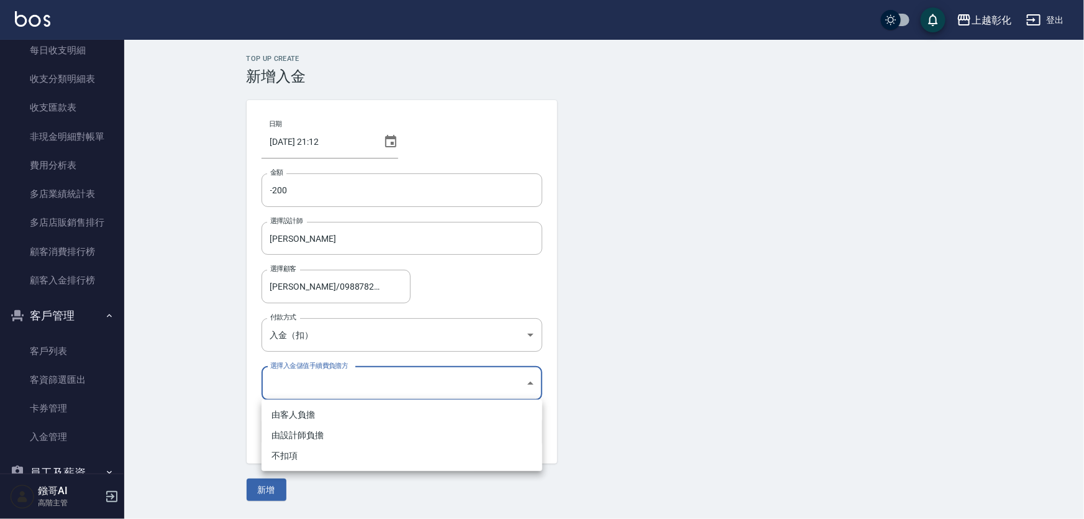
click at [292, 417] on li "由客人負擔" at bounding box center [402, 414] width 281 height 21
type input "BYCUSTOMER"
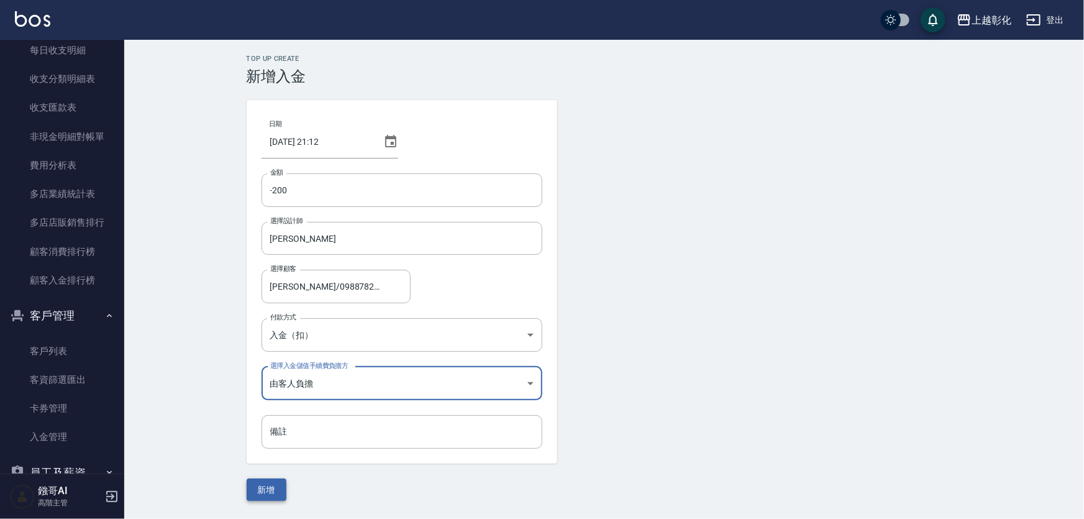
click at [278, 481] on button "新增" at bounding box center [267, 489] width 40 height 23
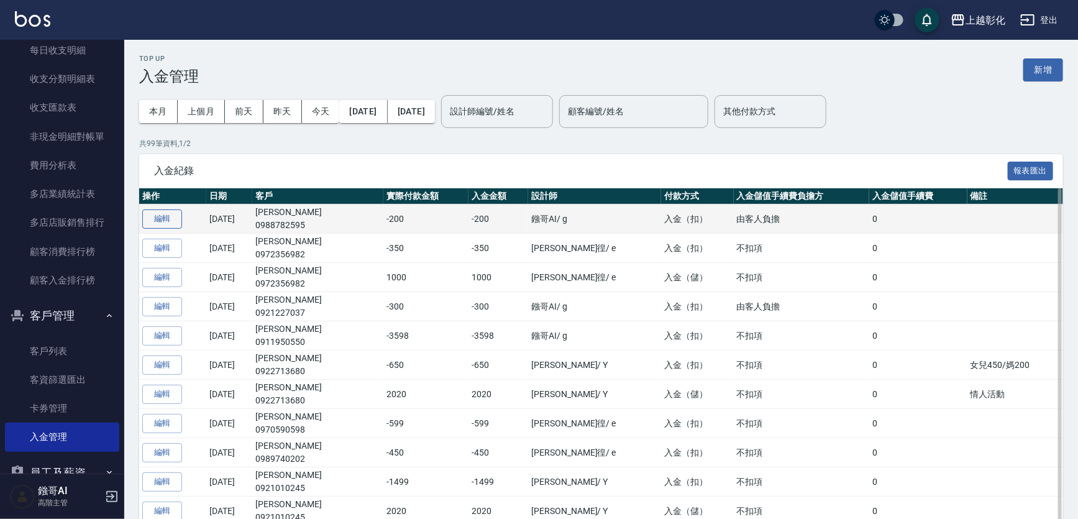
click at [174, 221] on button "編輯" at bounding box center [162, 218] width 40 height 19
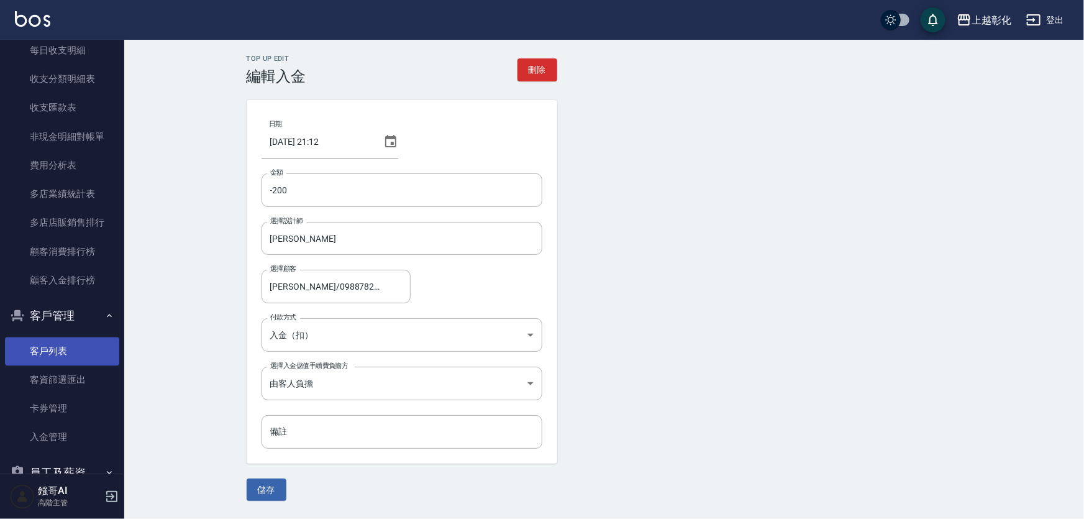
click at [48, 360] on link "客戶列表" at bounding box center [62, 351] width 114 height 29
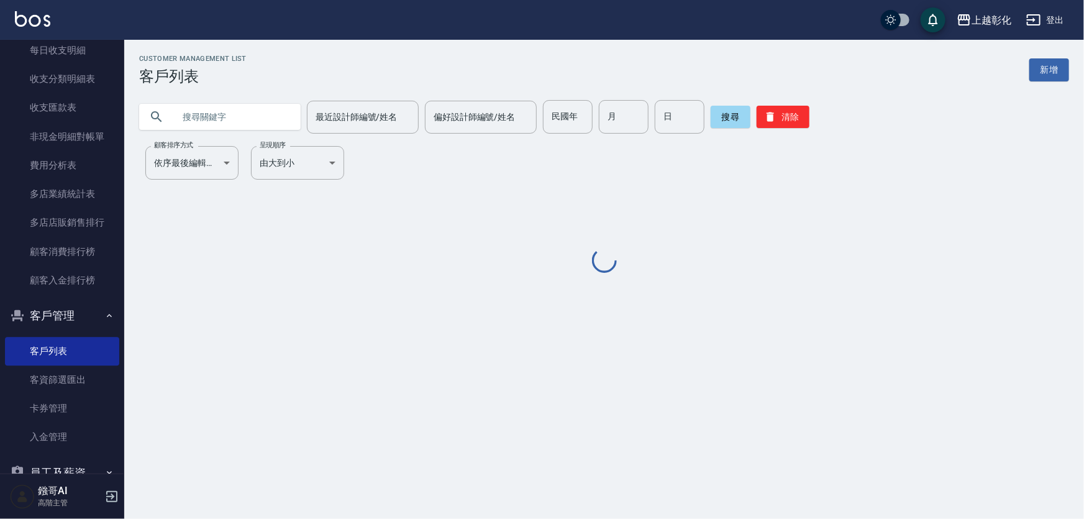
click at [202, 113] on input "text" at bounding box center [232, 117] width 117 height 34
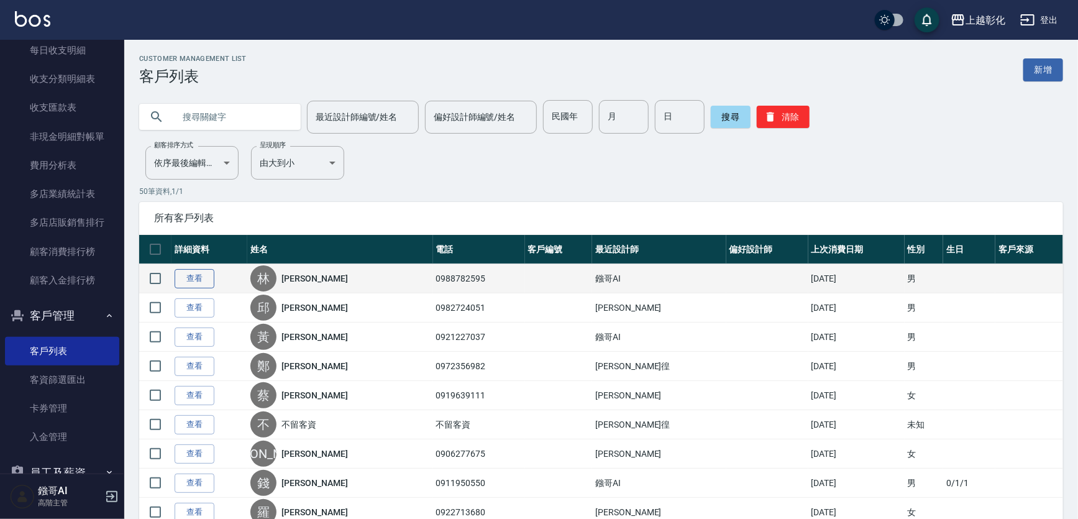
click at [199, 283] on link "查看" at bounding box center [195, 278] width 40 height 19
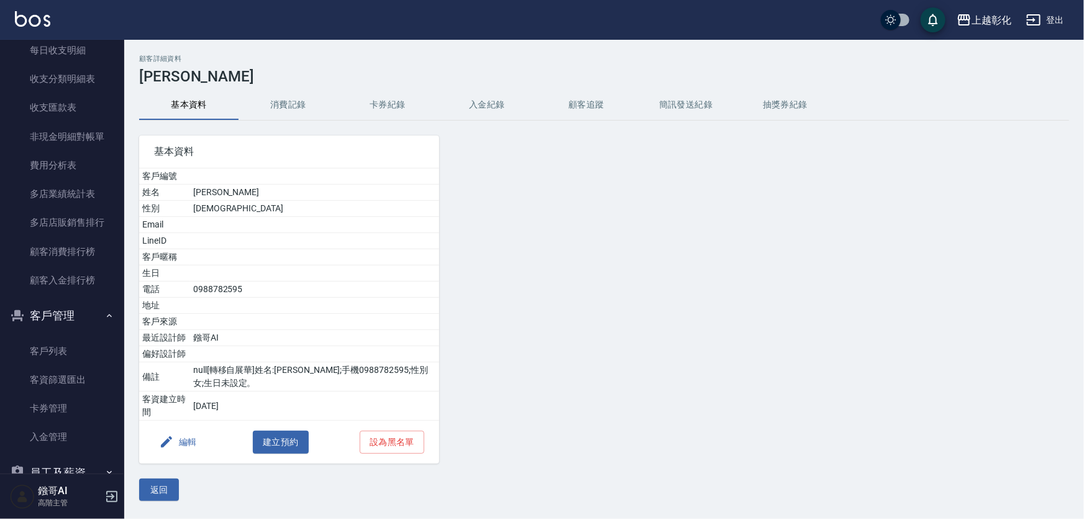
click at [506, 106] on button "入金紀錄" at bounding box center [486, 105] width 99 height 30
